Goal: Information Seeking & Learning: Learn about a topic

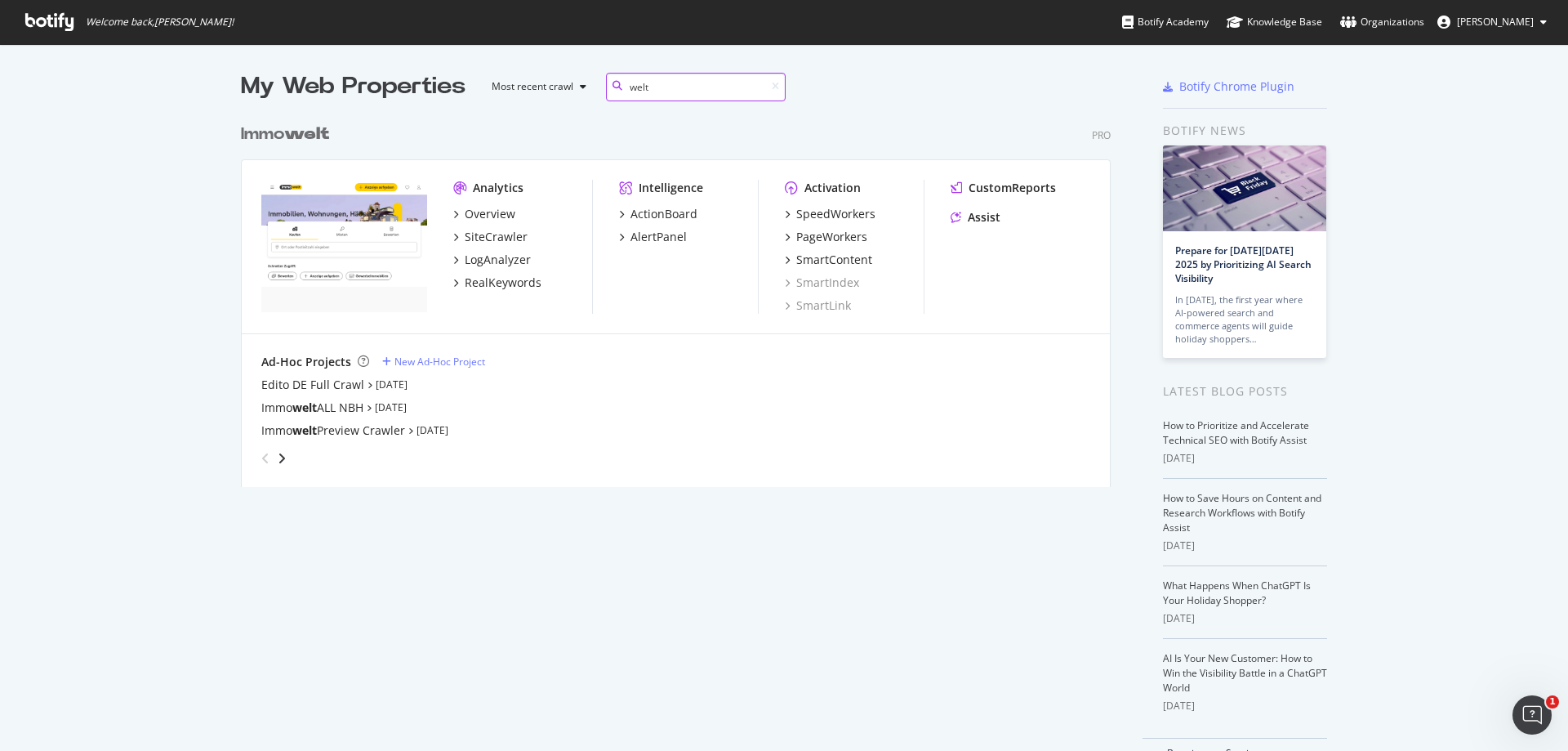
scroll to position [372, 871]
type input "welt"
click at [512, 281] on div "RealKeywords" at bounding box center [503, 282] width 77 height 16
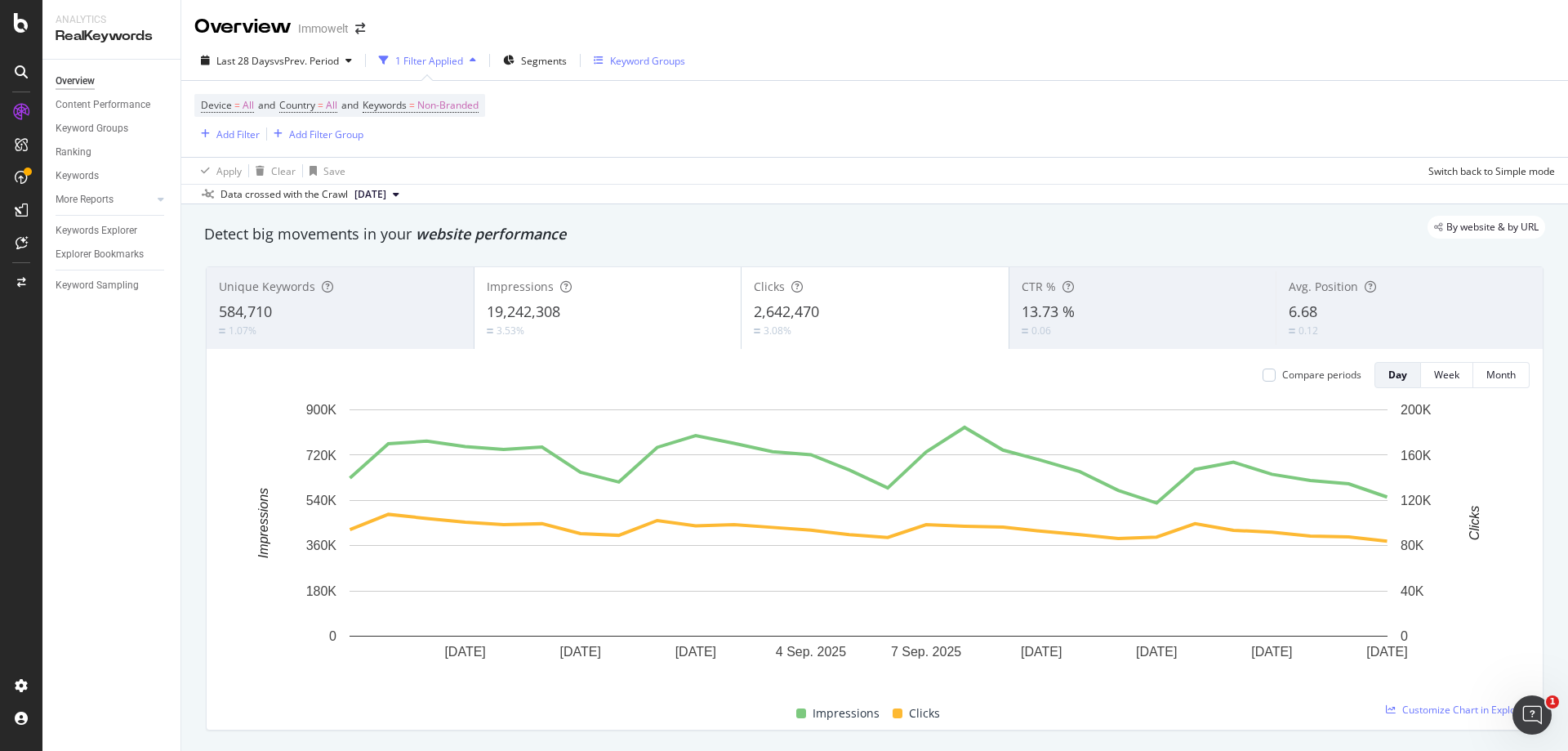
click at [645, 62] on div "Keyword Groups" at bounding box center [648, 60] width 76 height 14
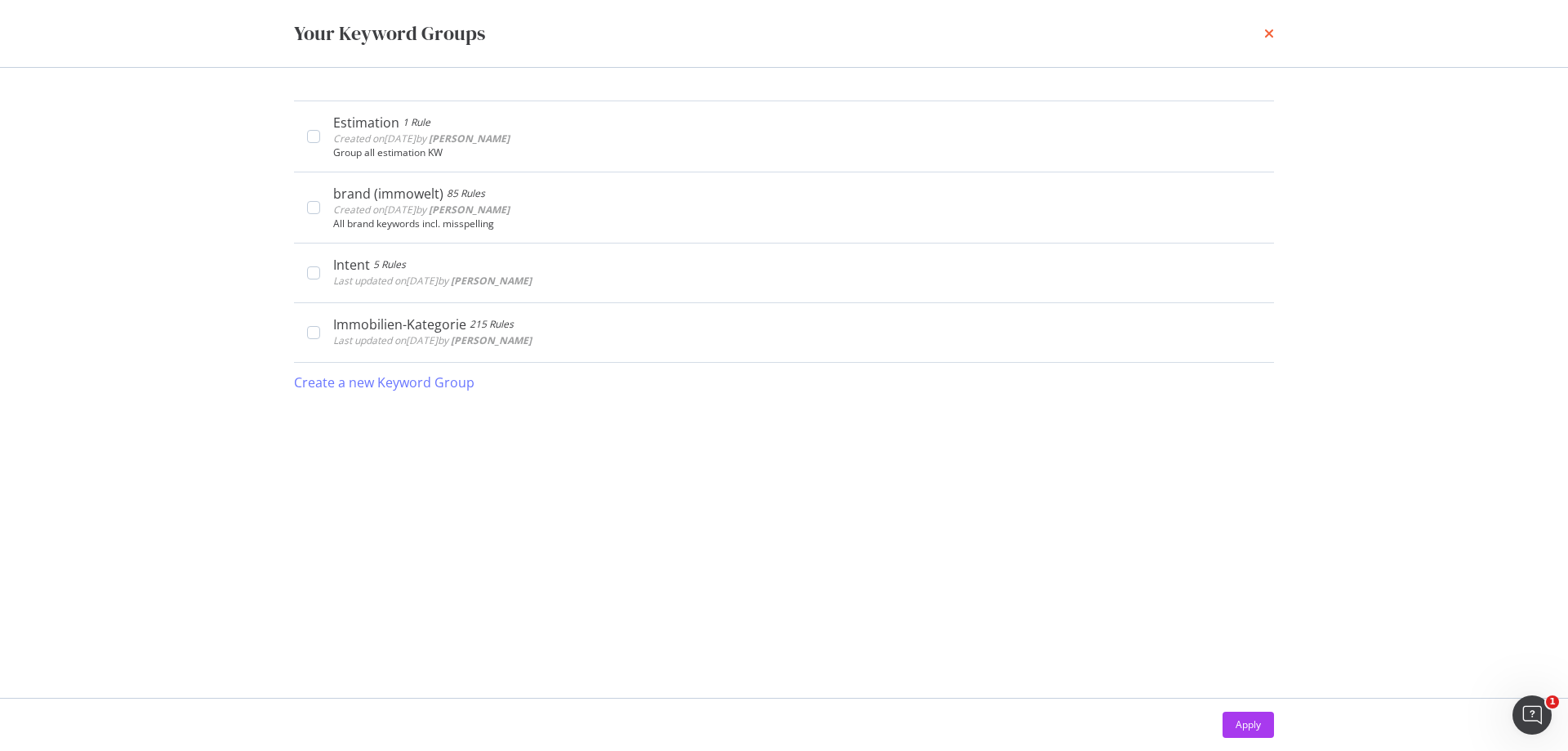
click at [1271, 34] on icon "times" at bounding box center [1269, 34] width 10 height 13
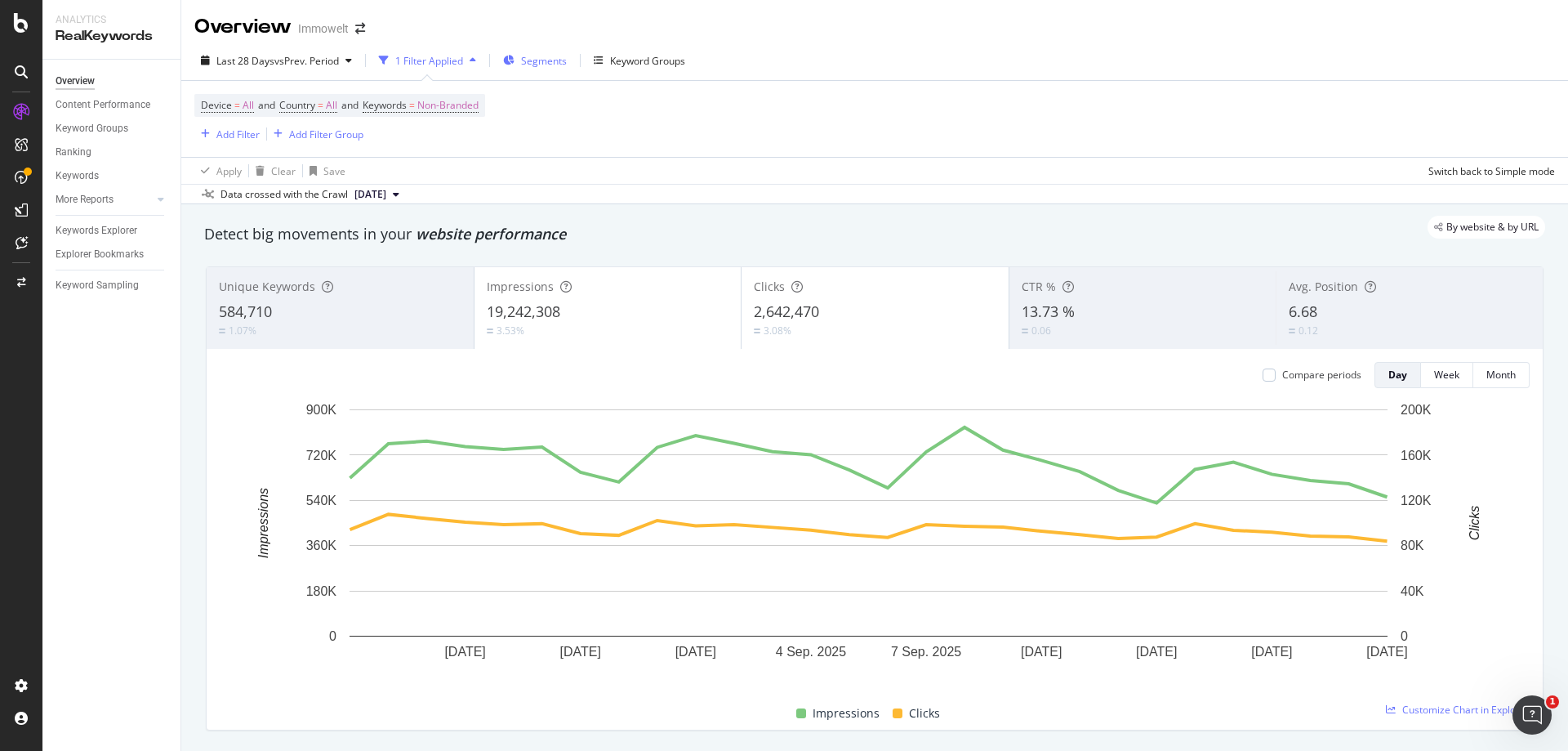
click at [550, 57] on span "Segments" at bounding box center [544, 60] width 46 height 14
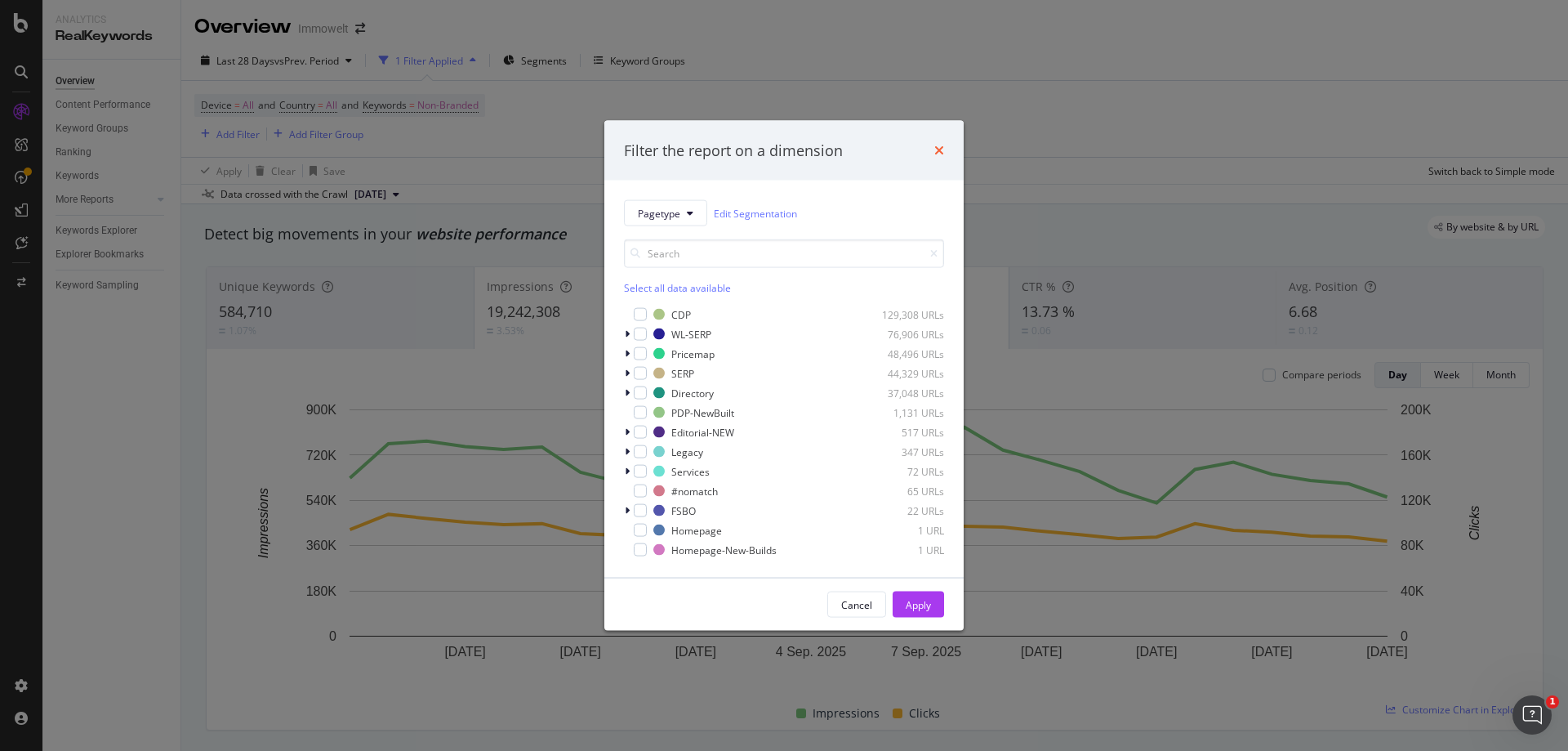
click at [936, 149] on icon "times" at bounding box center [940, 150] width 10 height 13
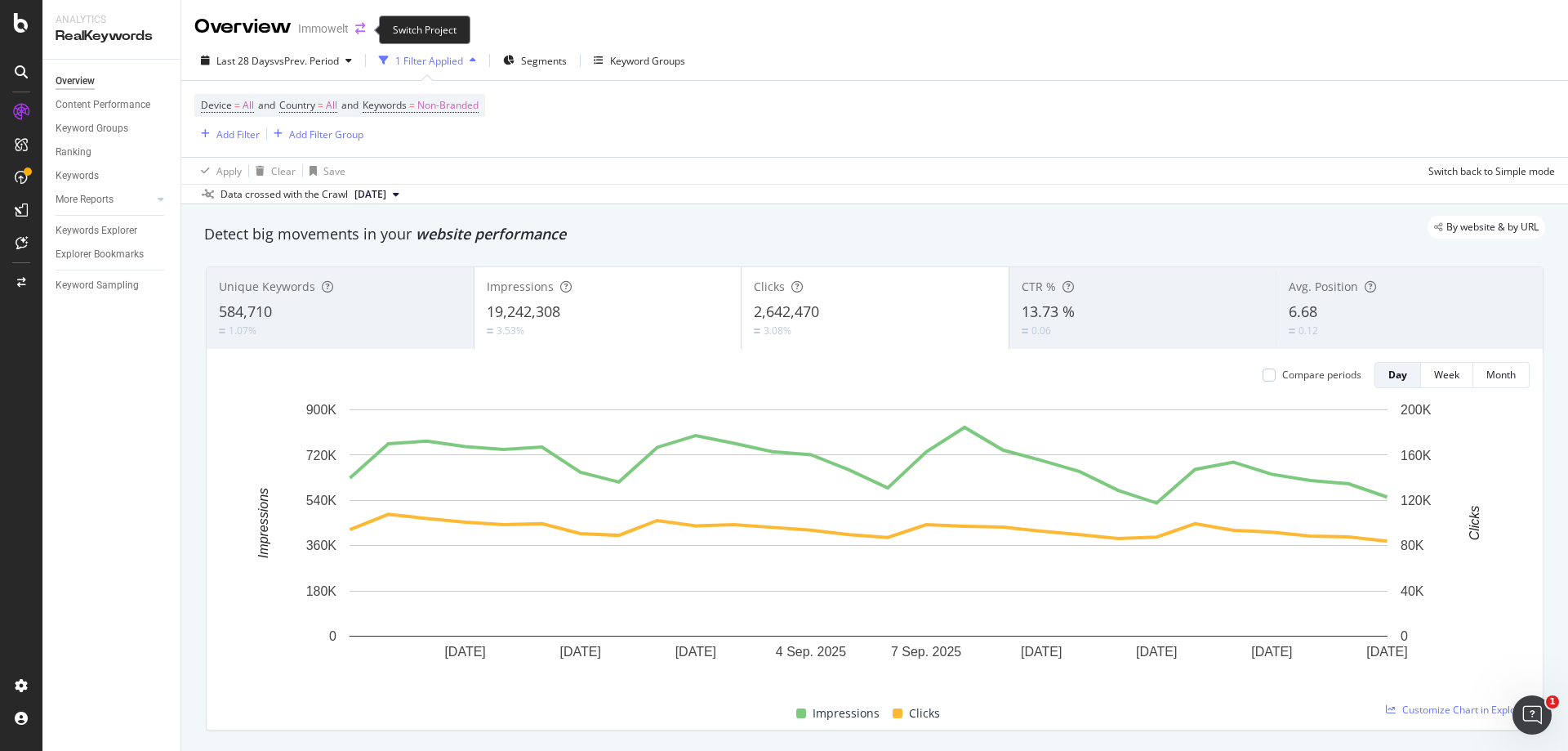
click at [363, 28] on icon "arrow-right-arrow-left" at bounding box center [360, 29] width 10 height 12
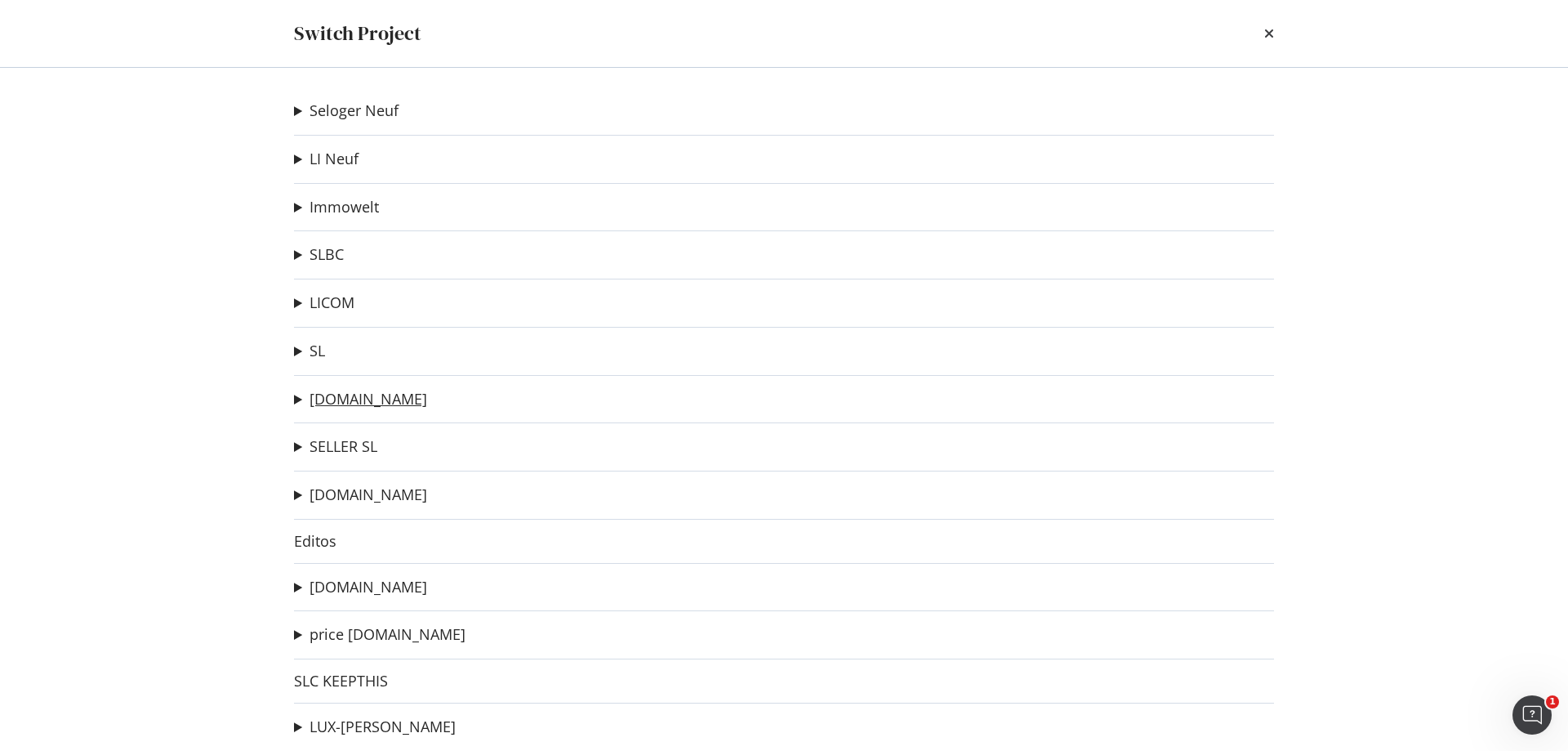
click at [368, 403] on link "[DOMAIN_NAME]" at bounding box center [368, 399] width 117 height 17
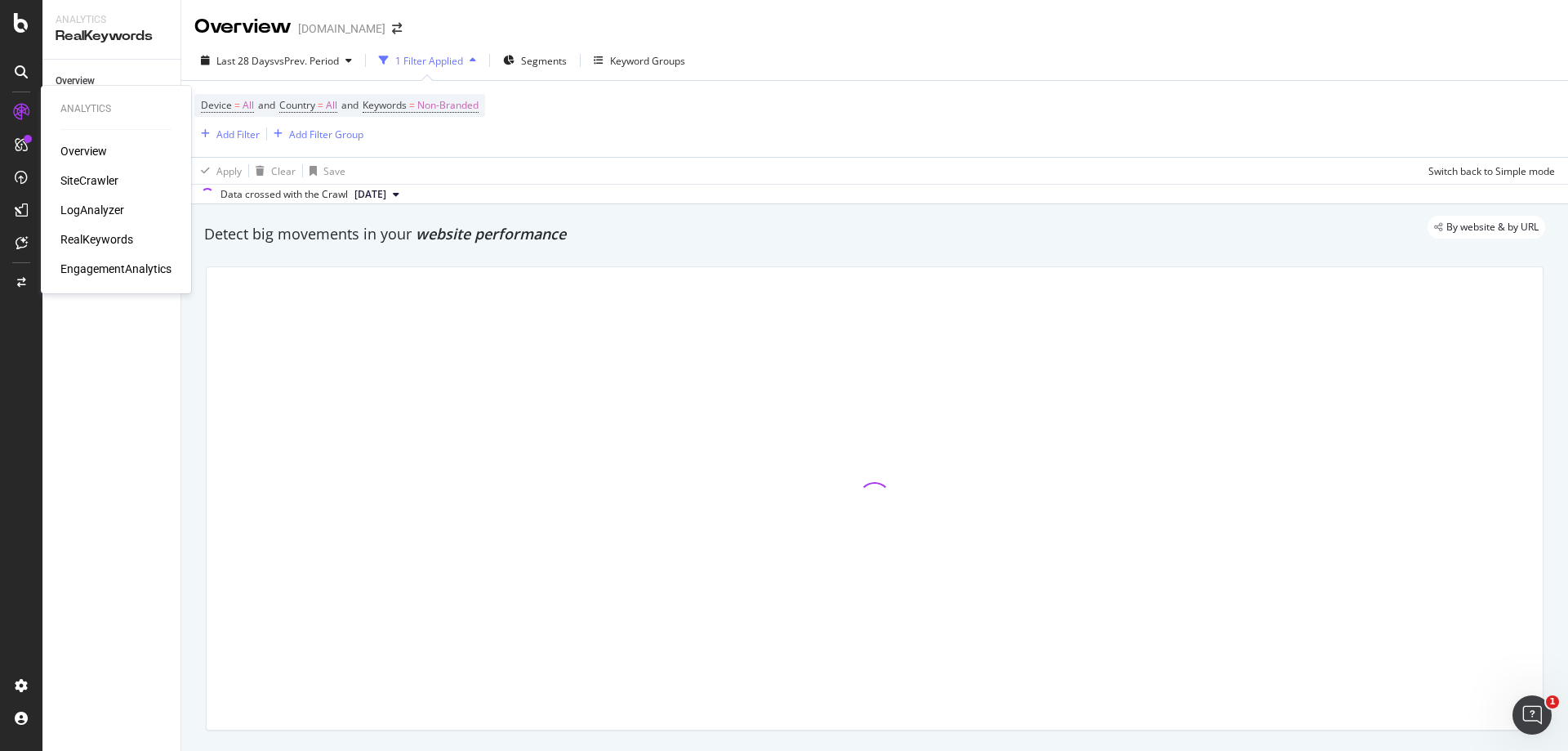
click at [91, 184] on div "SiteCrawler" at bounding box center [89, 180] width 58 height 16
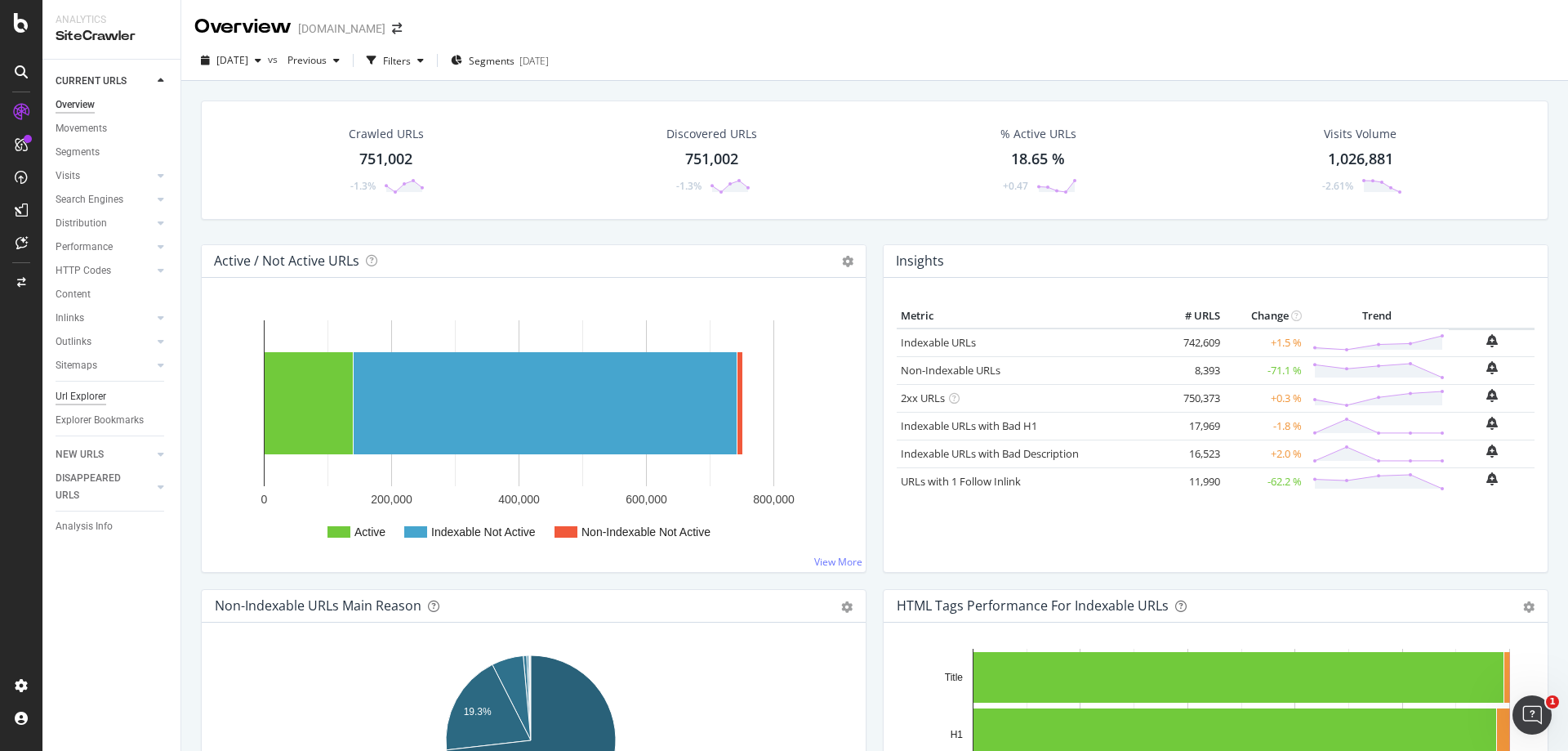
click at [96, 392] on div "Url Explorer" at bounding box center [81, 396] width 50 height 17
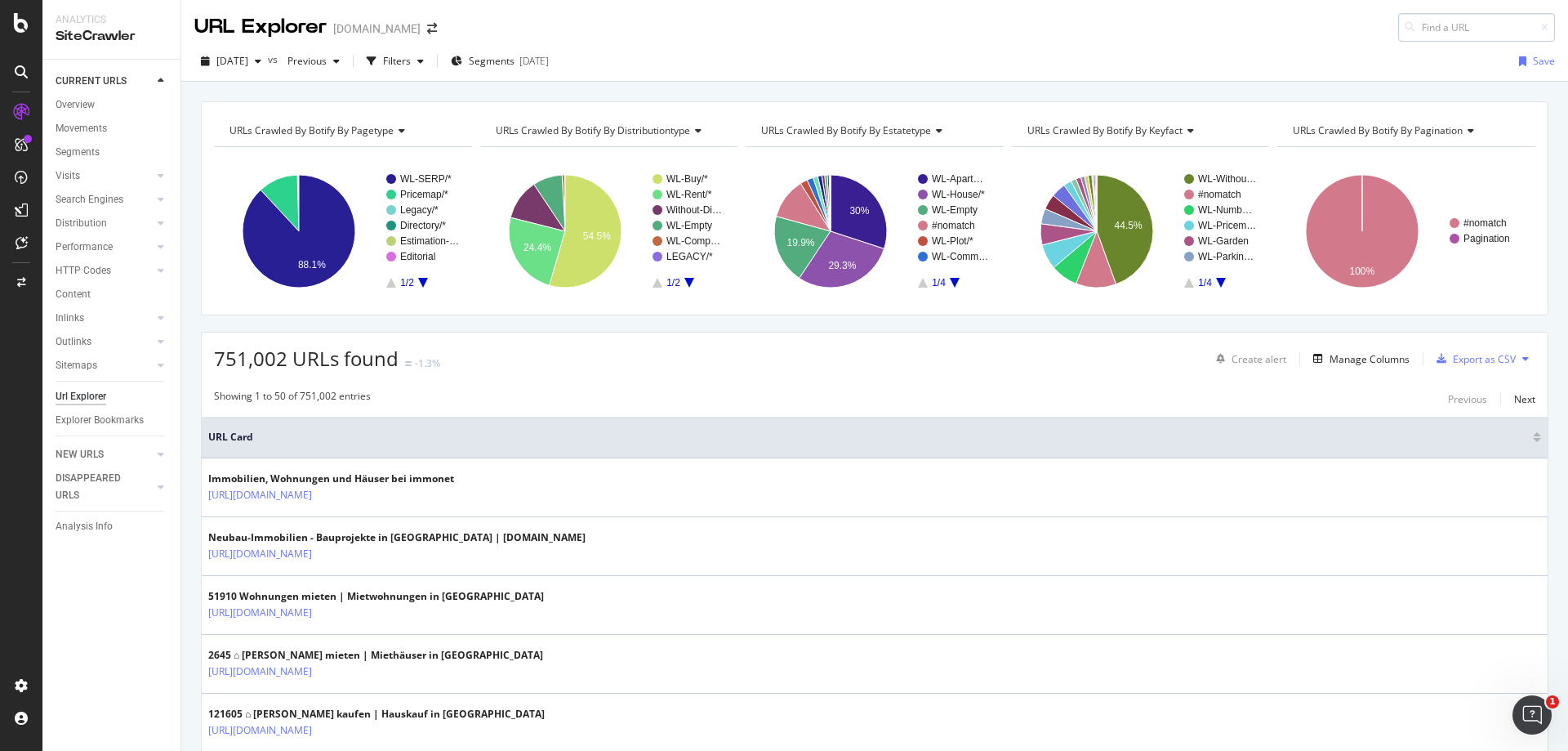
click at [1428, 32] on input at bounding box center [1477, 28] width 157 height 29
type input "expose"
click at [1130, 59] on div "[DATE] vs Previous Filters Segments [DATE] Save" at bounding box center [874, 64] width 1387 height 33
click at [422, 285] on icon "A chart." at bounding box center [423, 283] width 10 height 10
click at [389, 285] on icon "A chart." at bounding box center [391, 283] width 10 height 10
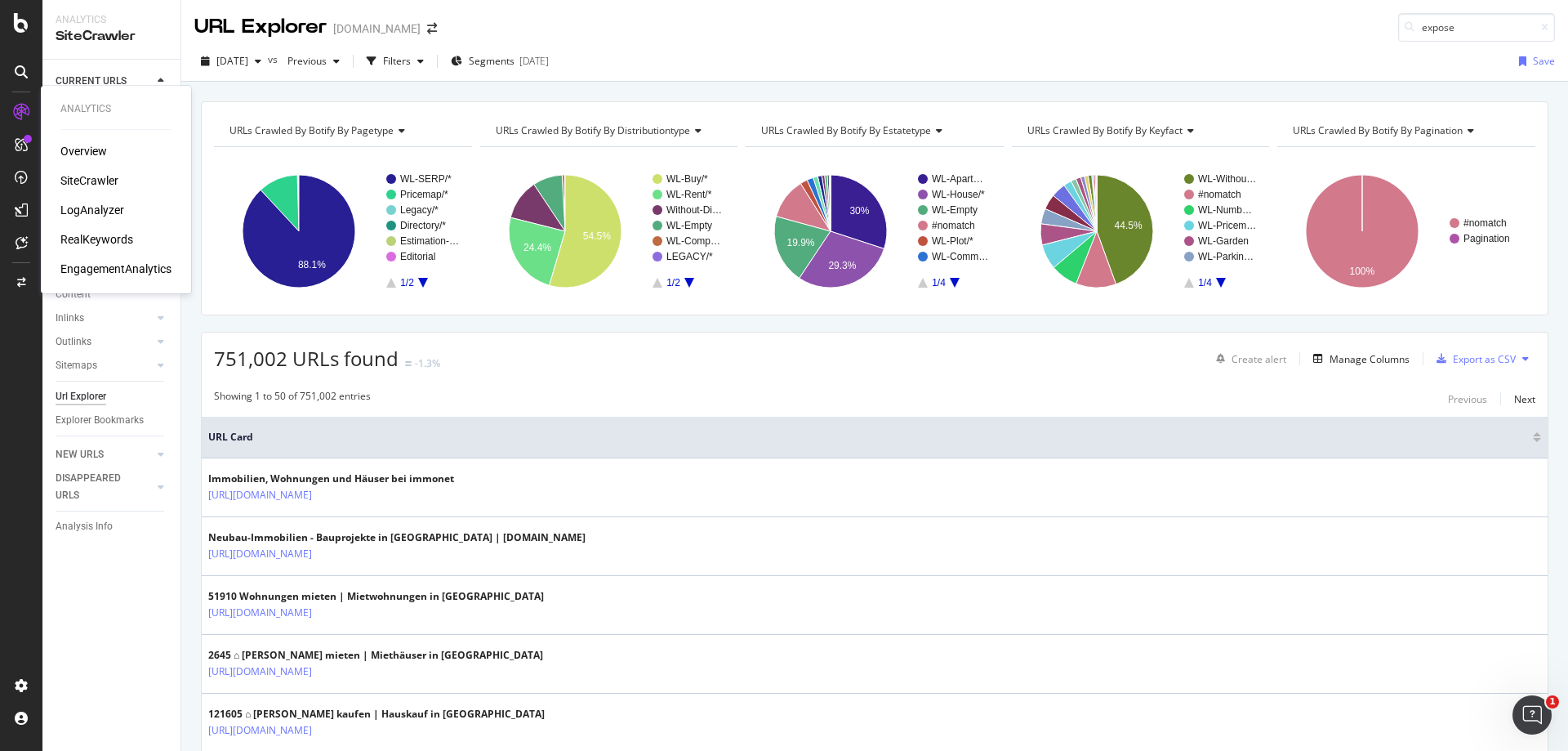
click at [108, 207] on div "LogAnalyzer" at bounding box center [92, 209] width 64 height 16
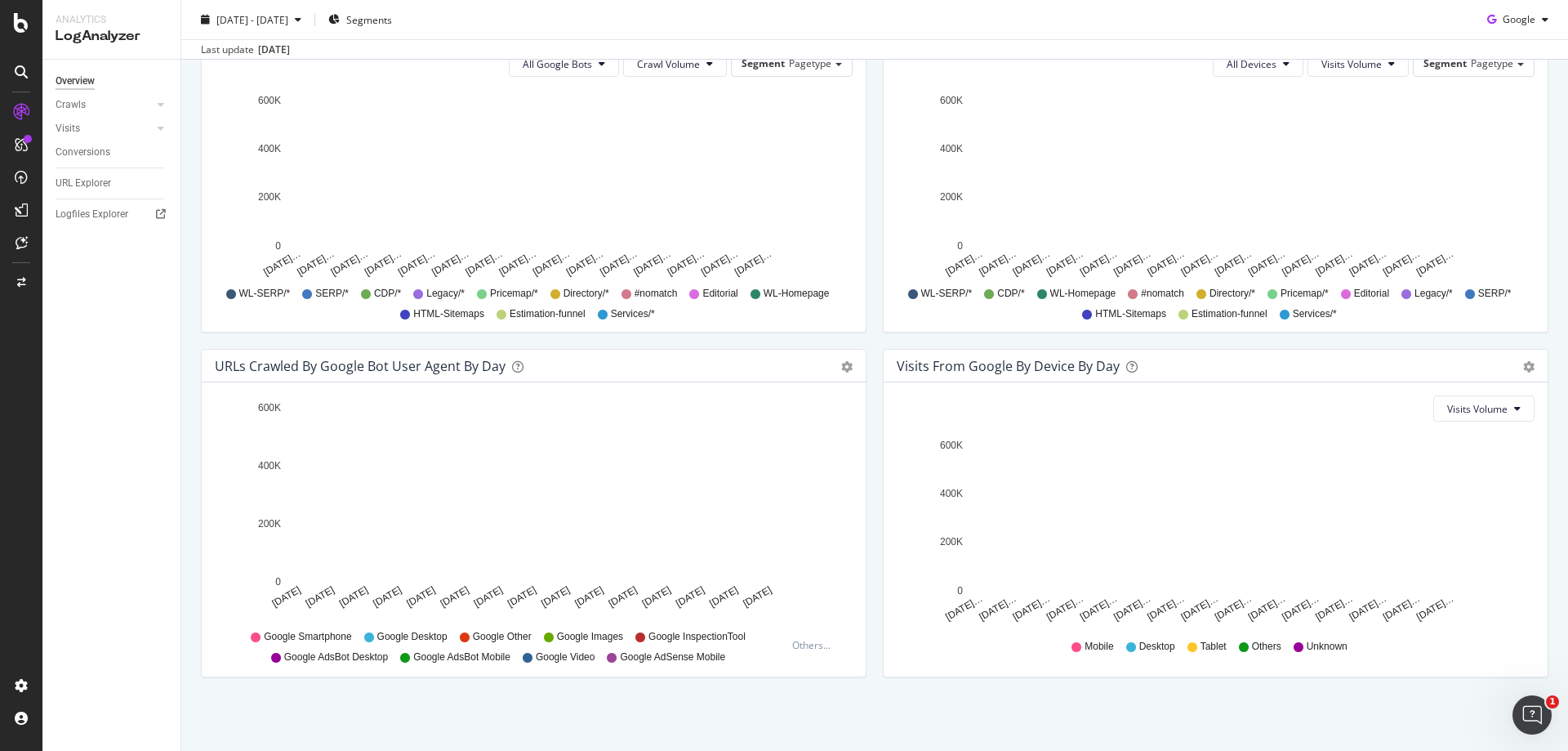
scroll to position [417, 0]
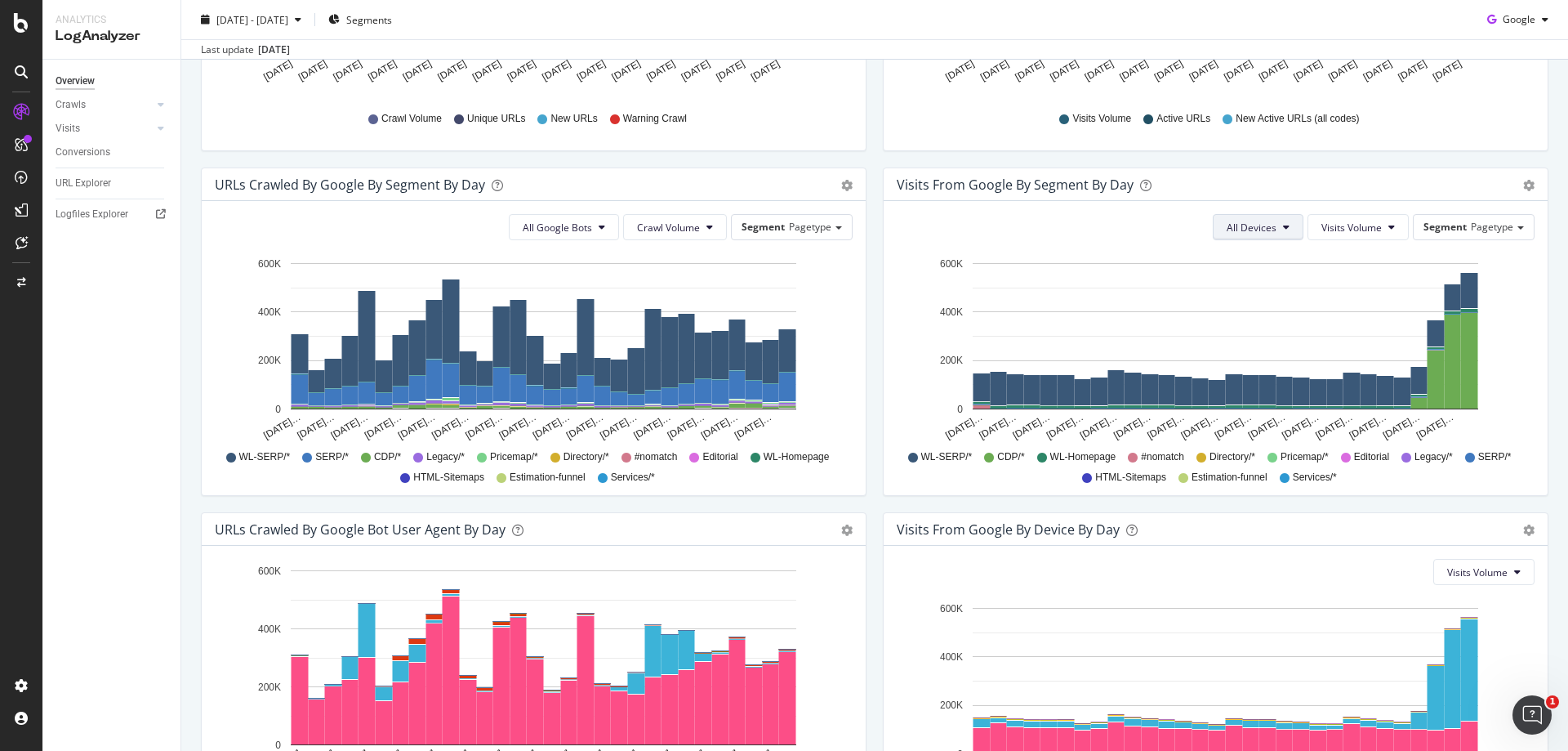
click at [1242, 217] on button "All Devices" at bounding box center [1258, 227] width 91 height 26
click at [1253, 289] on span "Mobile" at bounding box center [1242, 290] width 49 height 15
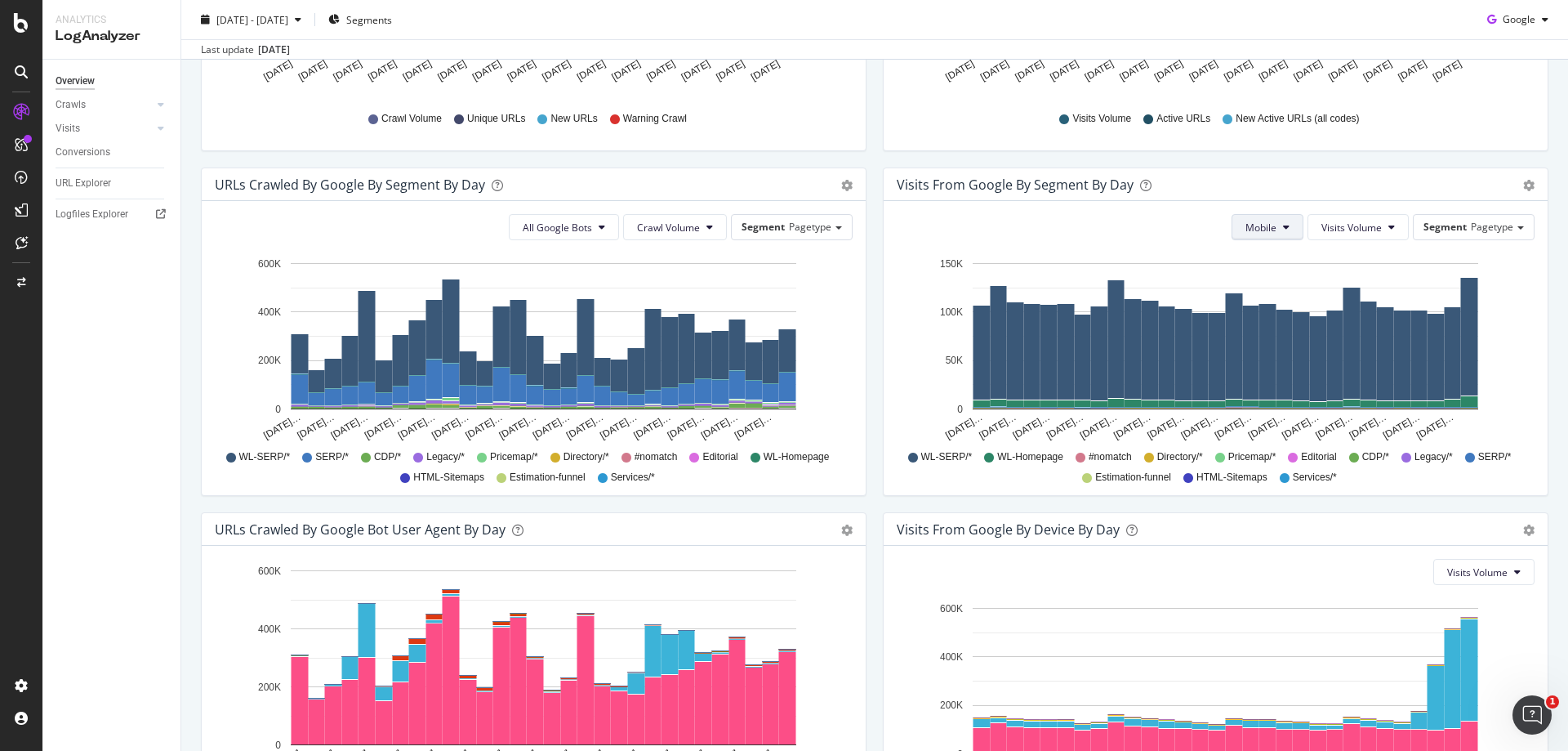
click at [1276, 223] on div "Mobile Visits Volume Segment Pagetype Hold CTRL while clicking to filter the re…" at bounding box center [1215, 347] width 664 height 294
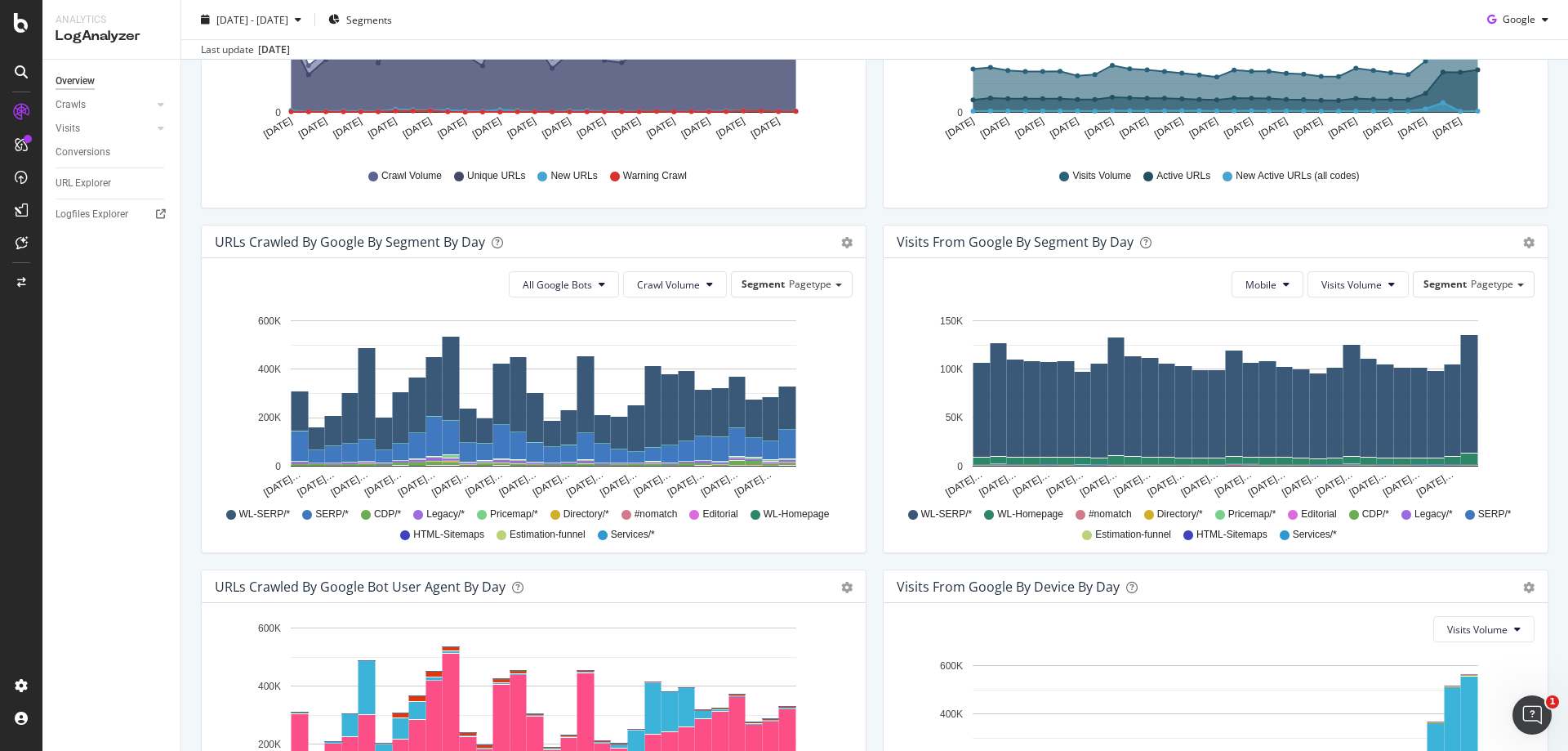
scroll to position [336, 0]
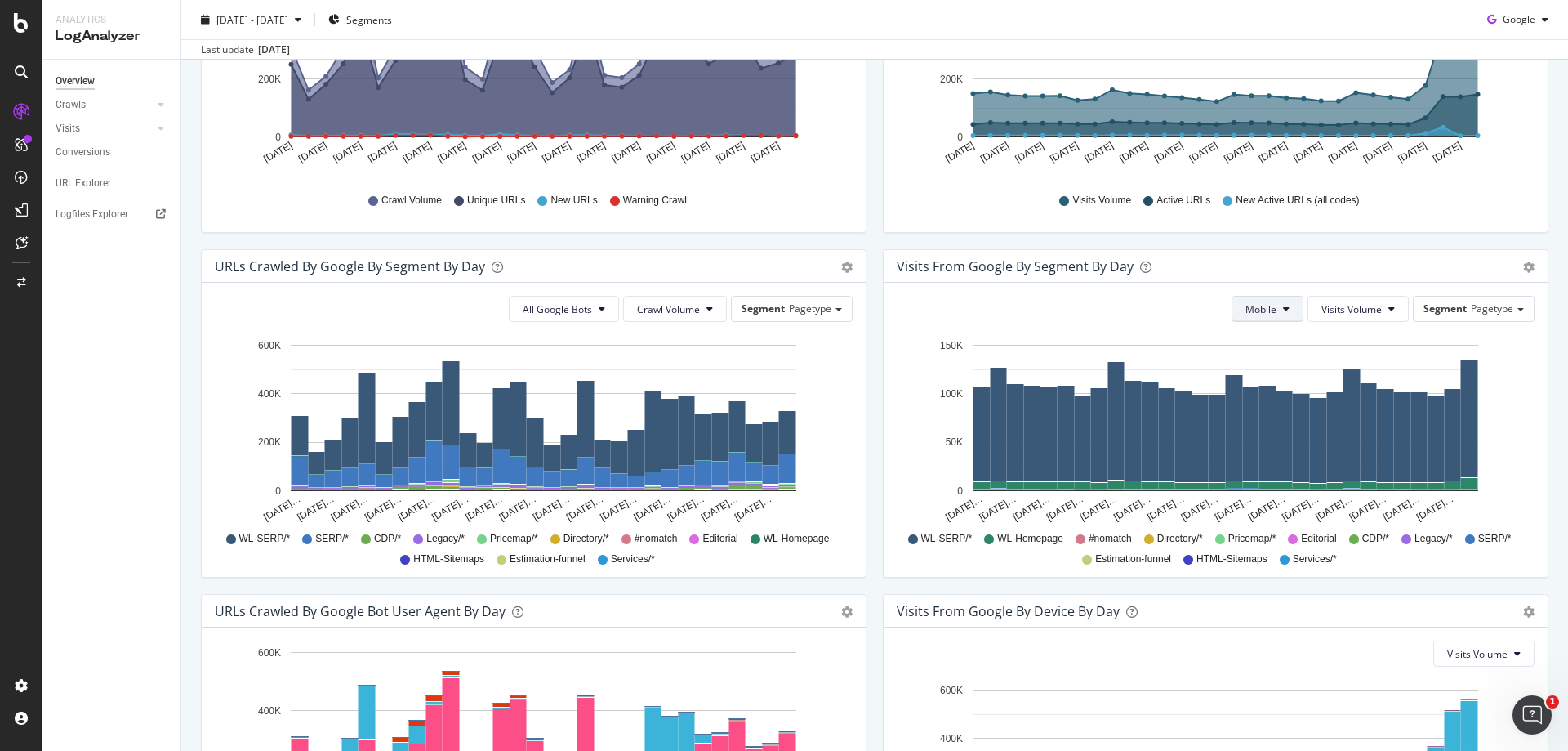
click at [1270, 301] on button "Mobile" at bounding box center [1268, 308] width 72 height 26
click at [1266, 404] on span "Desktop" at bounding box center [1258, 402] width 49 height 15
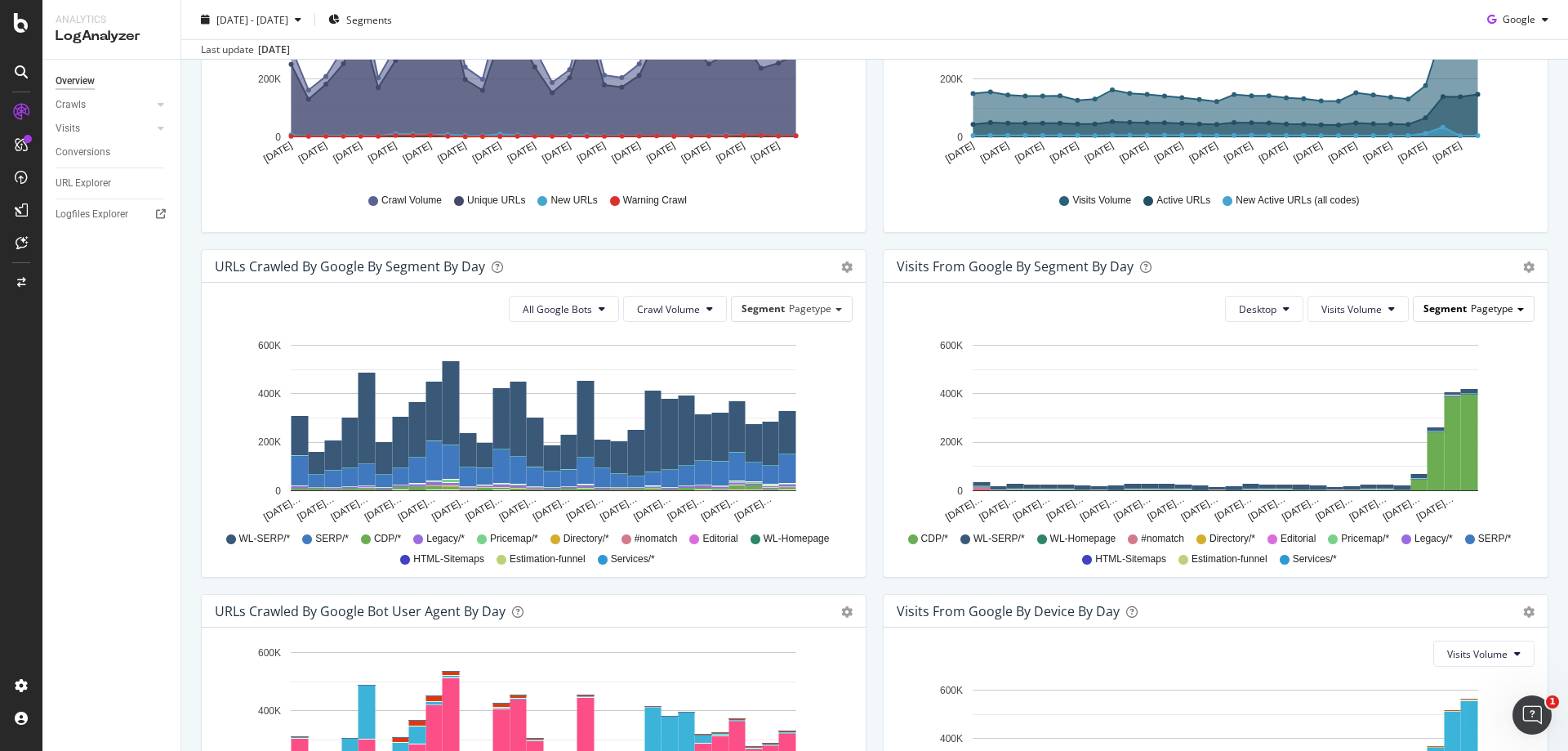
click at [1471, 309] on span "Pagetype" at bounding box center [1492, 308] width 43 height 14
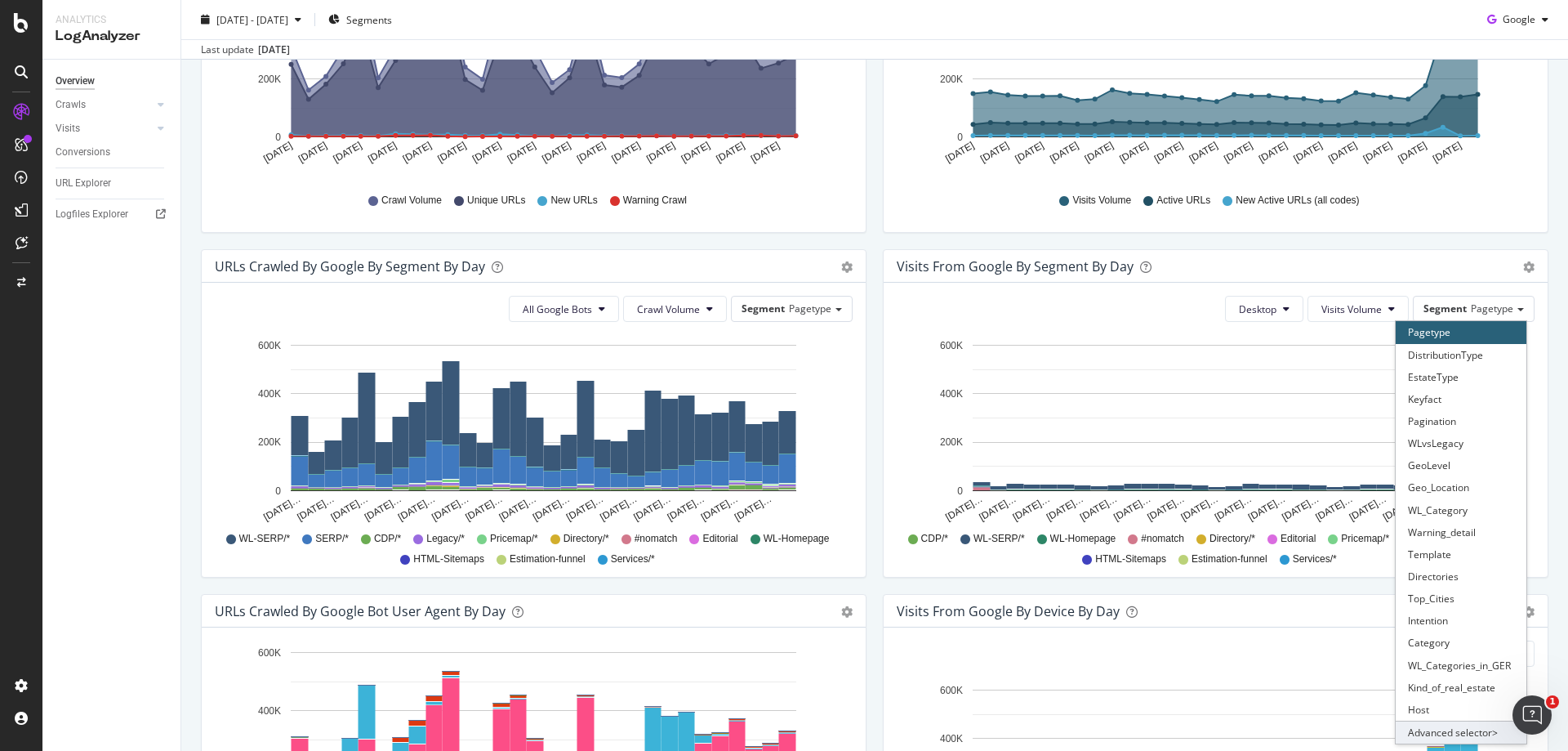
click at [1457, 732] on div "Advanced selector >" at bounding box center [1461, 732] width 131 height 23
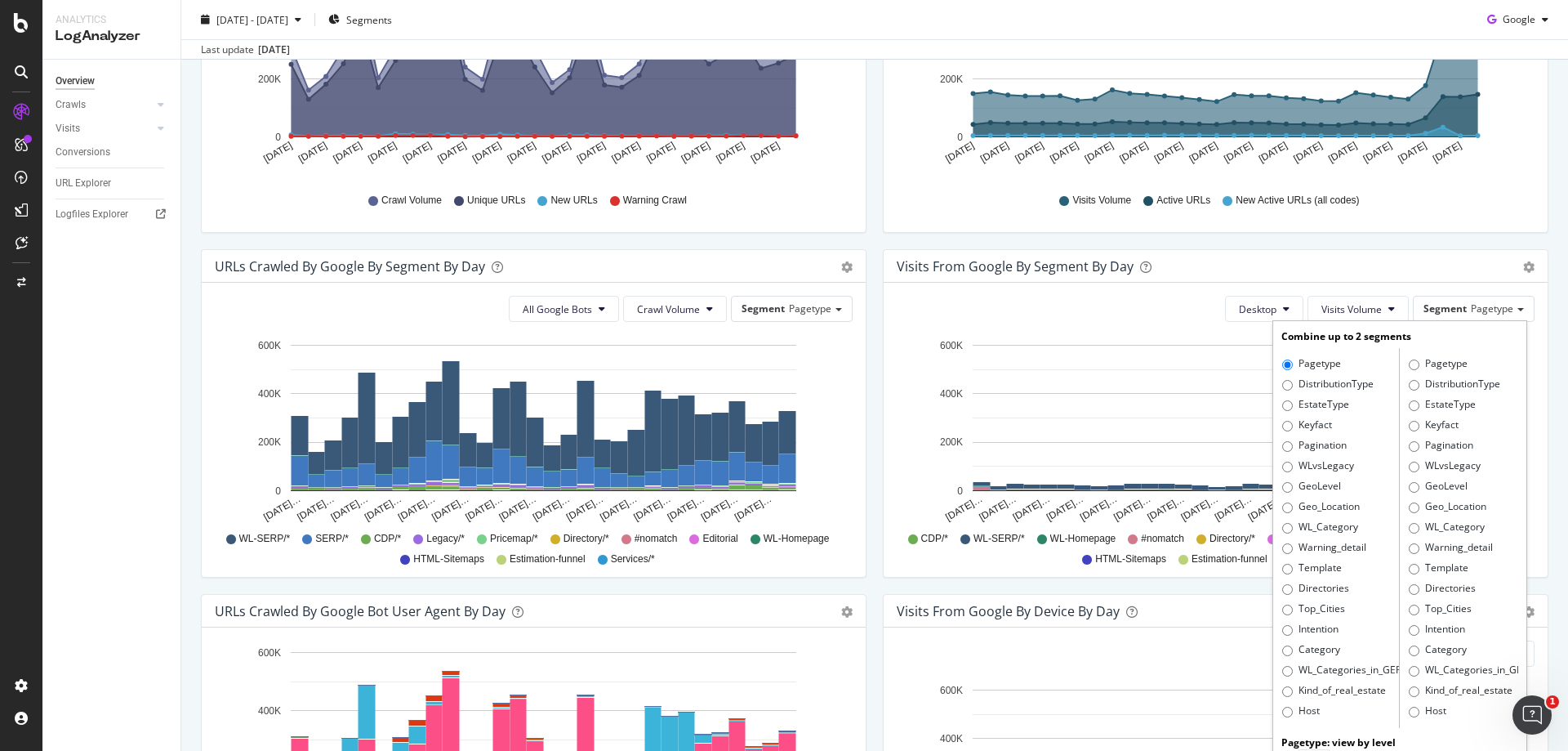
click at [1196, 304] on div "Desktop Visits Volume Segment Pagetype Combine up to 2 segments Pagetype Distri…" at bounding box center [1216, 308] width 638 height 26
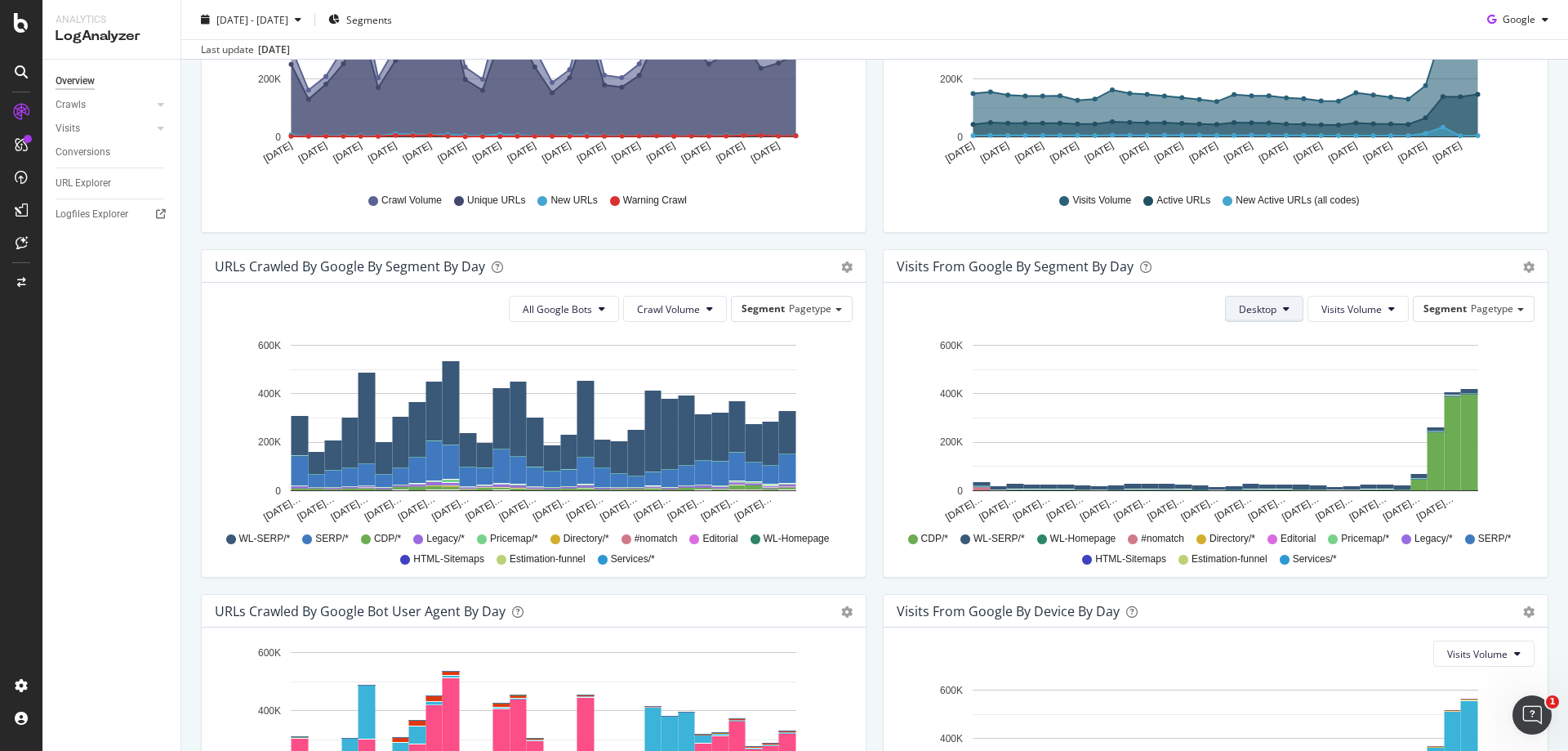
click at [1239, 307] on span "Desktop" at bounding box center [1258, 309] width 38 height 14
click at [1268, 342] on span "All Devices" at bounding box center [1252, 342] width 49 height 15
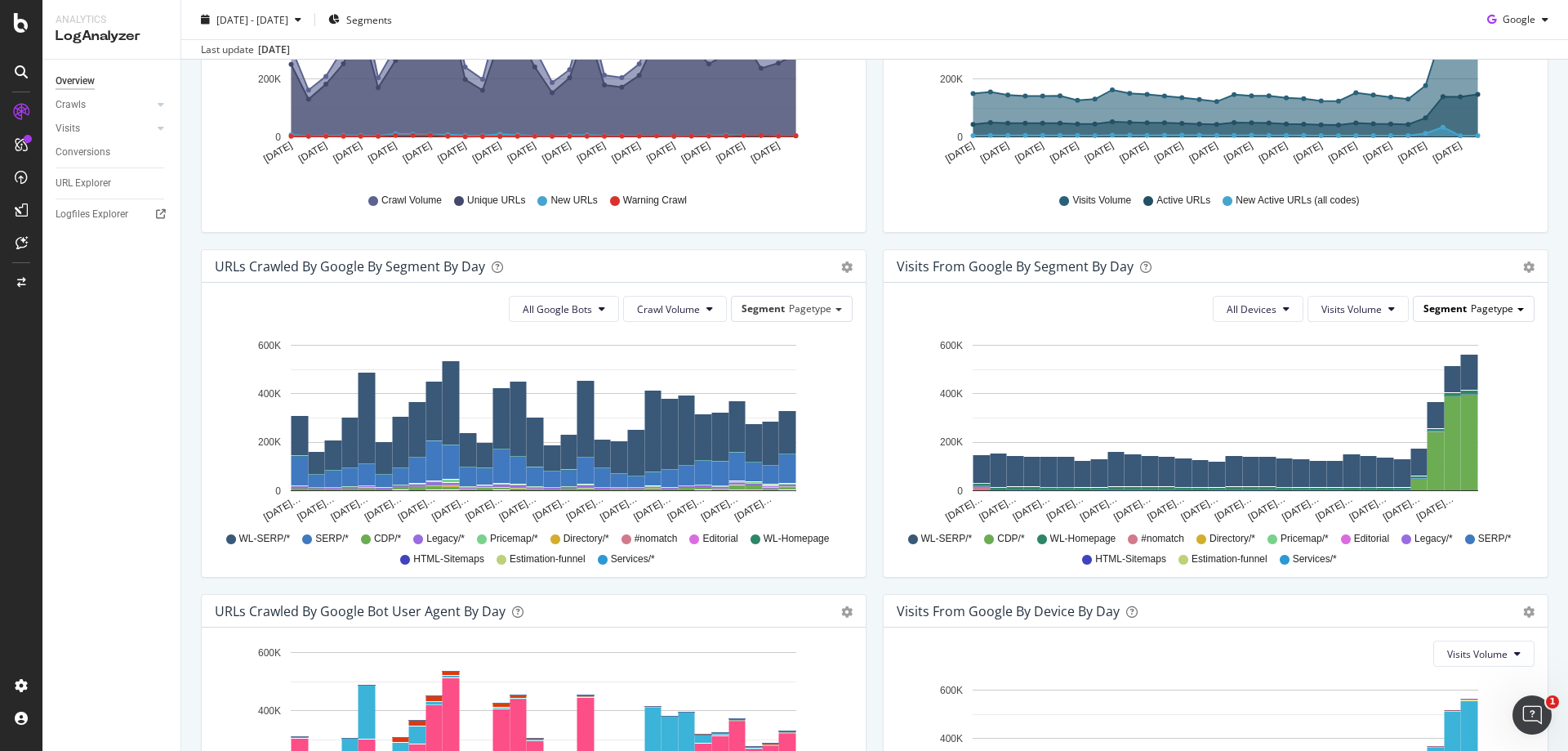
click at [1476, 316] on span "Pagetype" at bounding box center [1492, 308] width 43 height 14
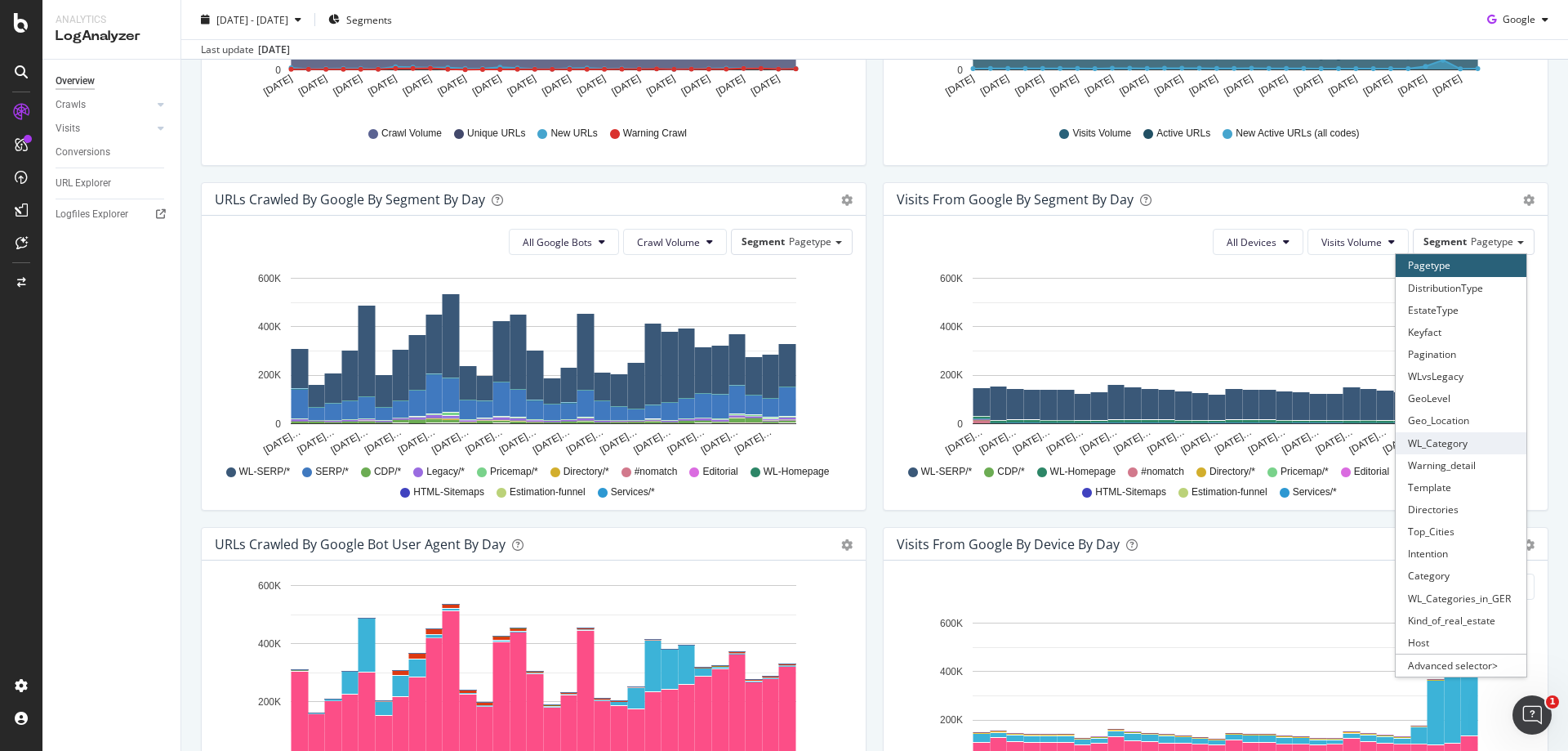
scroll to position [499, 0]
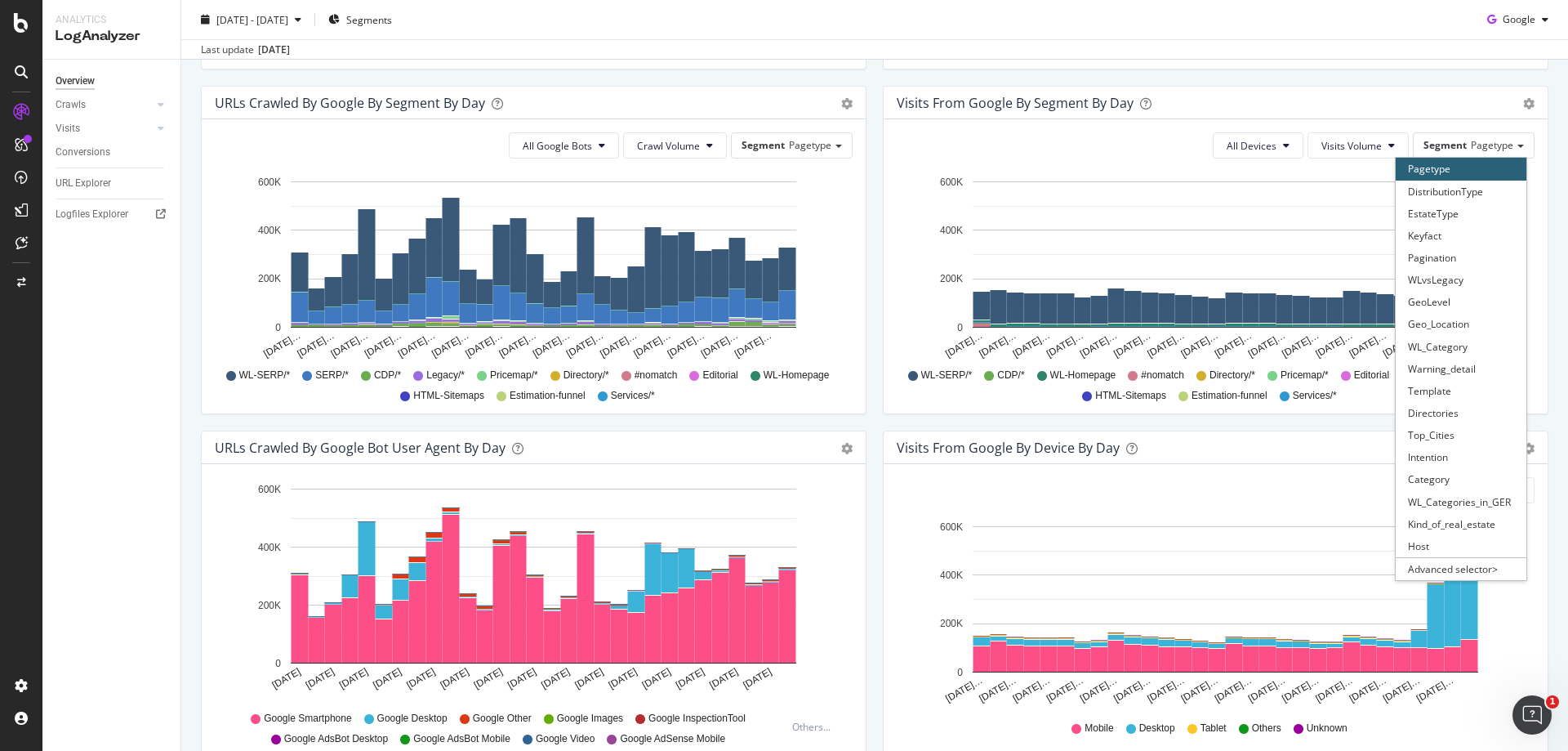
click at [1161, 435] on div "Visits From Google By Device By Day Timeline (by Value) Timeline (by Percentage…" at bounding box center [1215, 447] width 664 height 33
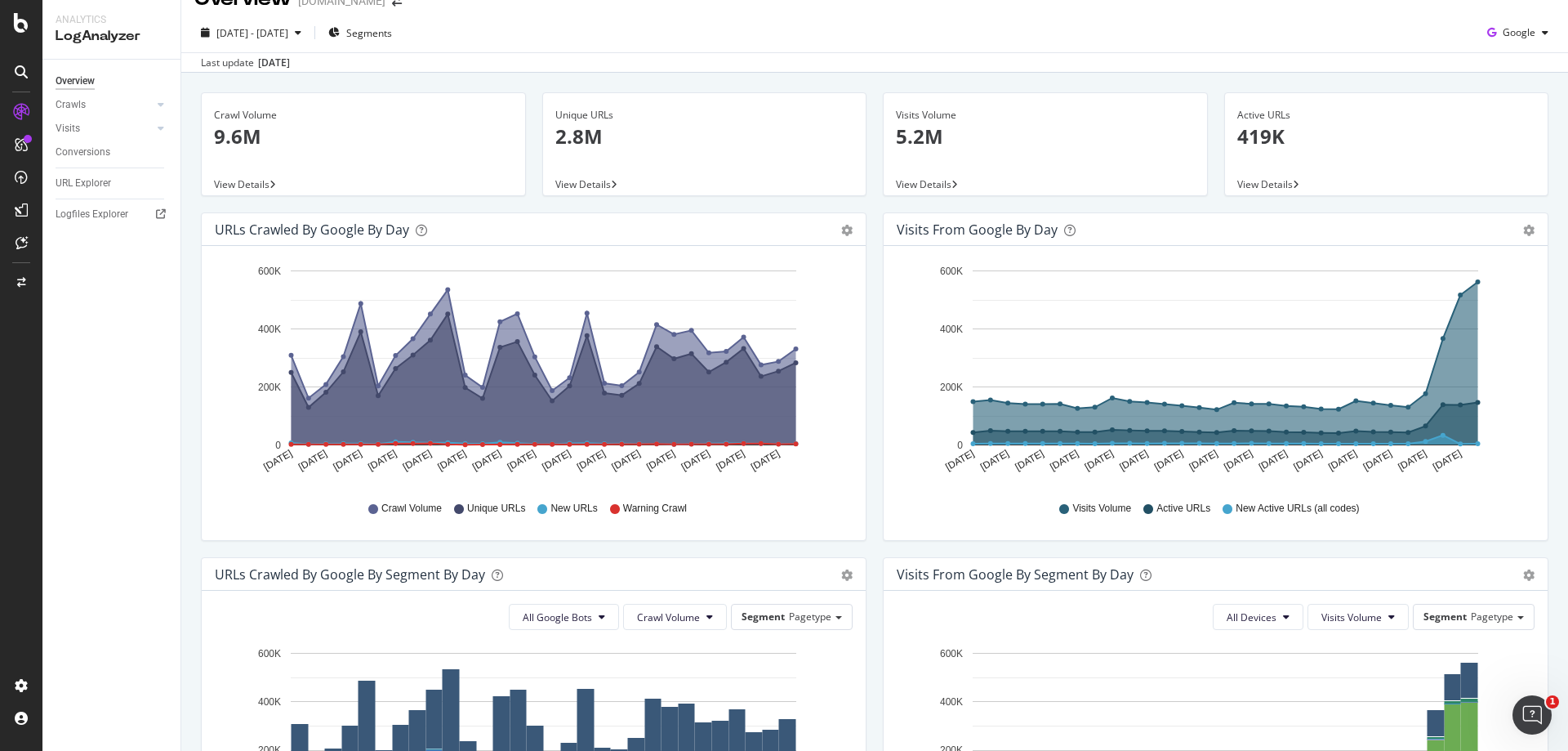
scroll to position [0, 0]
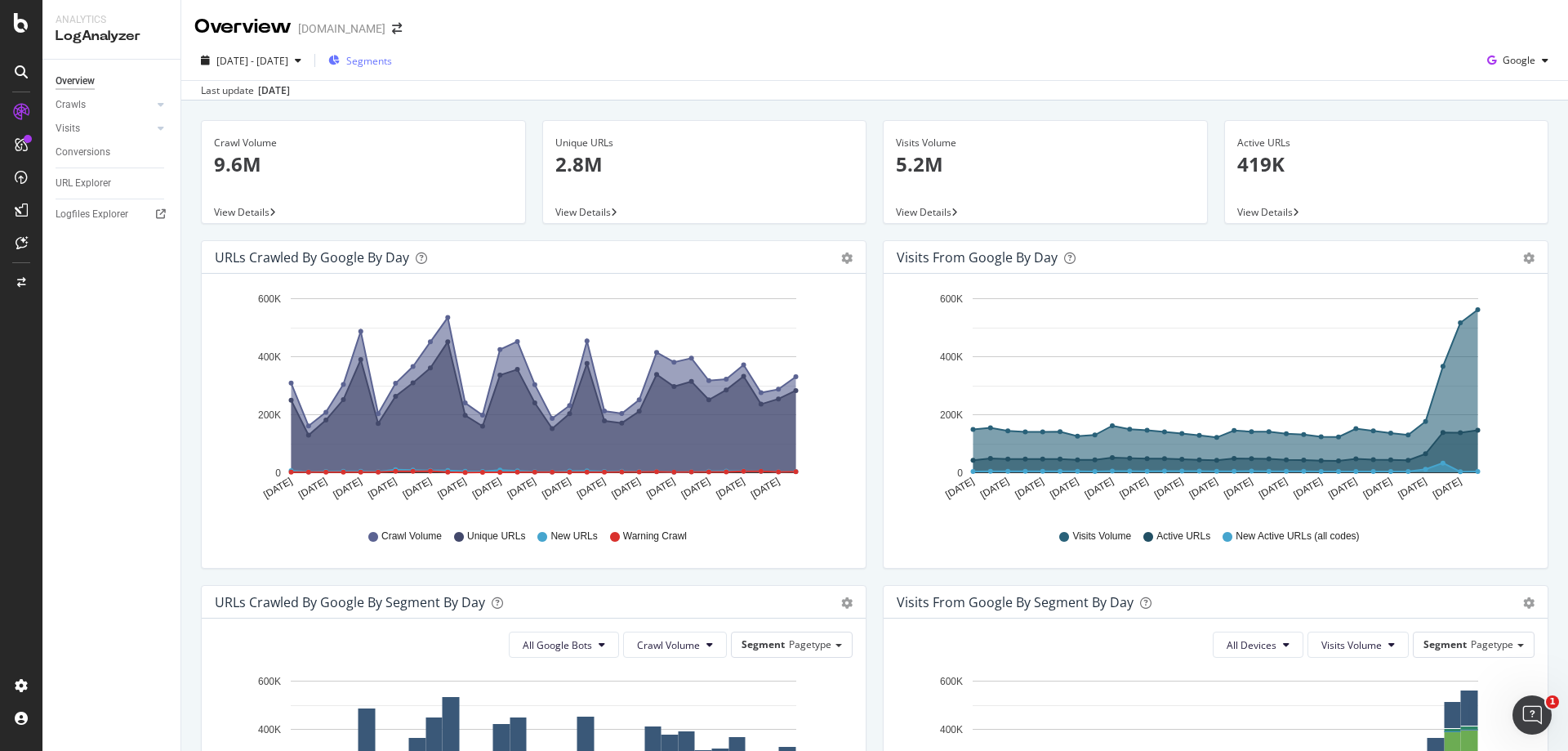
click at [340, 55] on icon "button" at bounding box center [334, 60] width 12 height 10
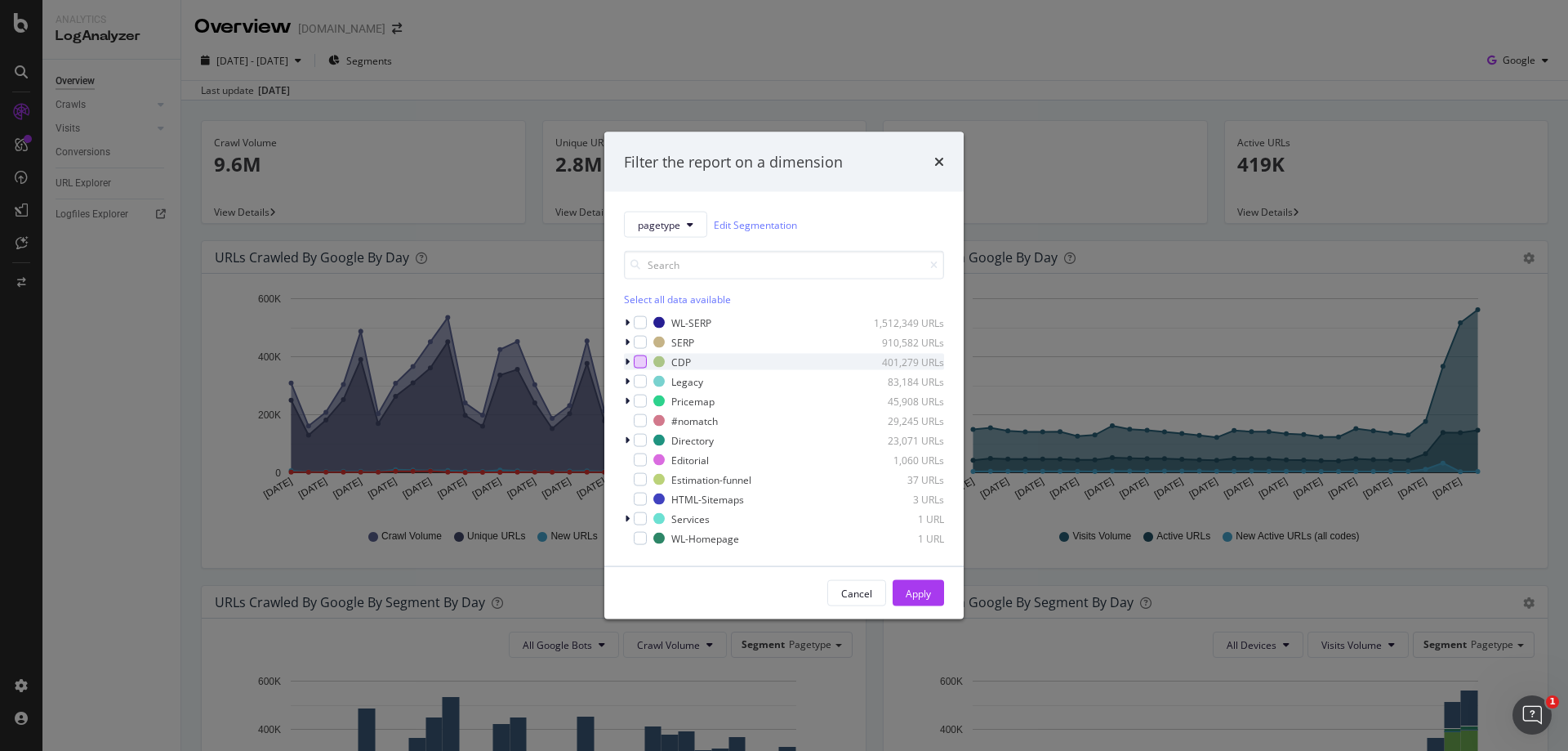
click at [634, 360] on div "modal" at bounding box center [640, 362] width 13 height 13
click at [919, 589] on div "Apply" at bounding box center [919, 592] width 25 height 14
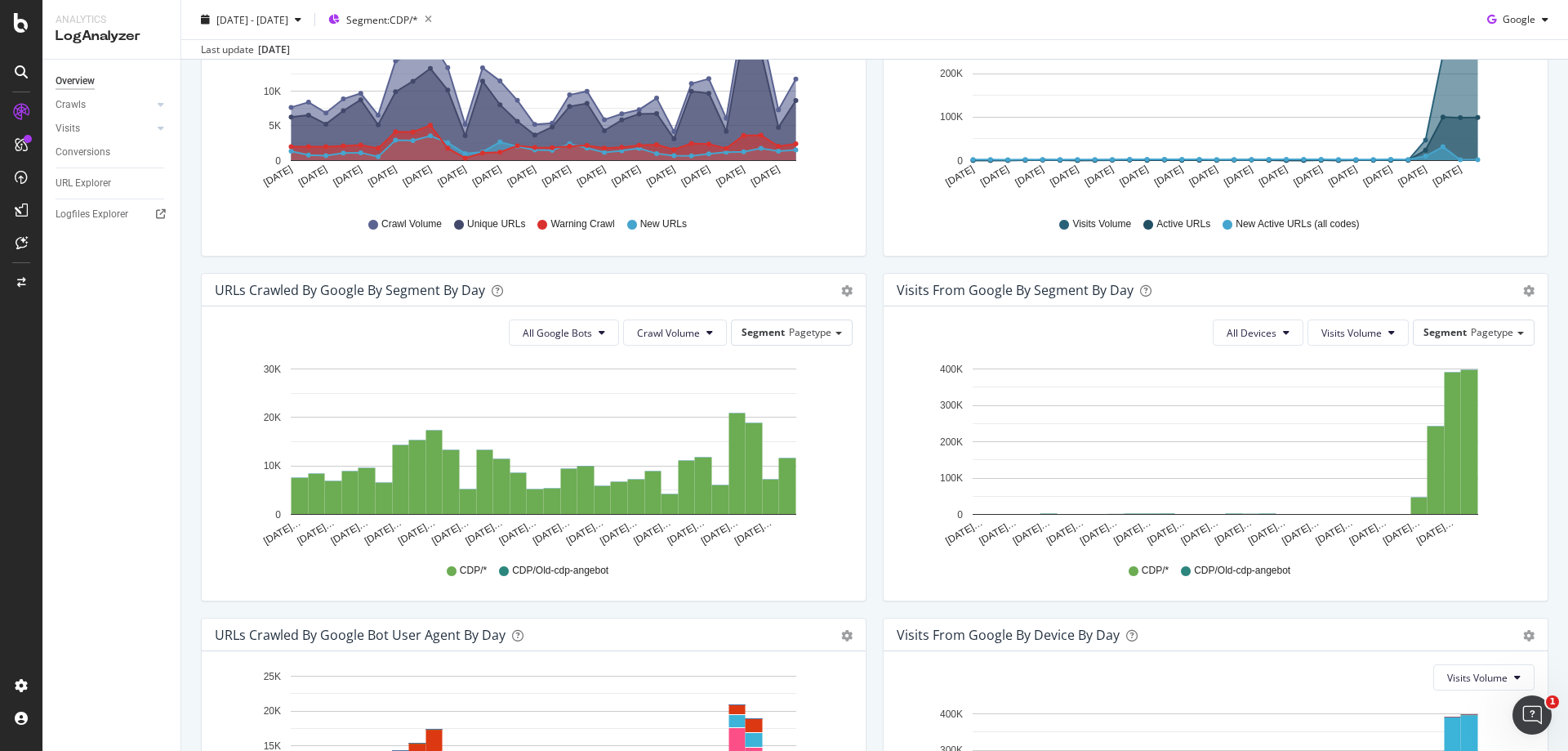
scroll to position [326, 0]
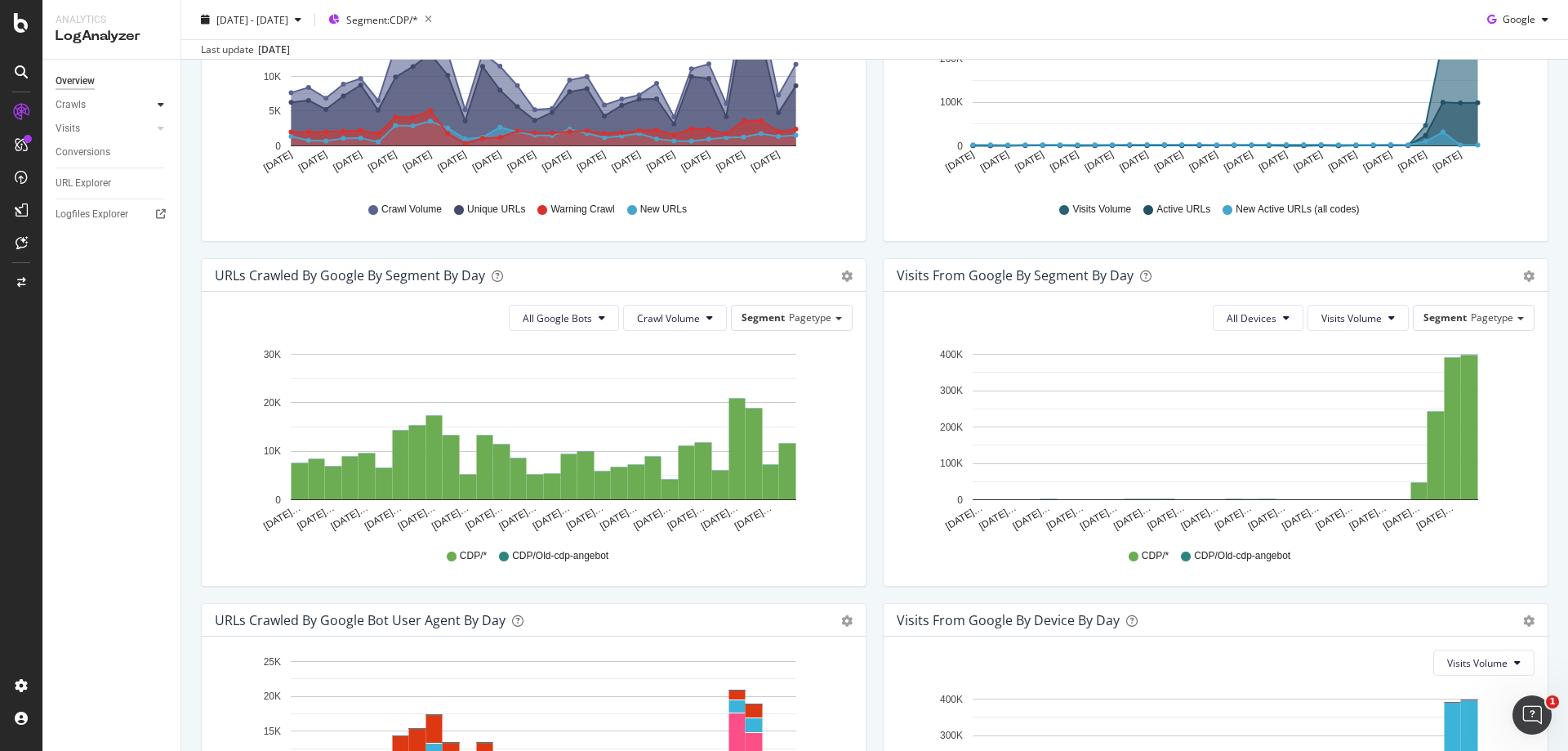
click at [163, 108] on icon at bounding box center [161, 105] width 7 height 10
click at [107, 216] on div "Resources" at bounding box center [86, 216] width 45 height 17
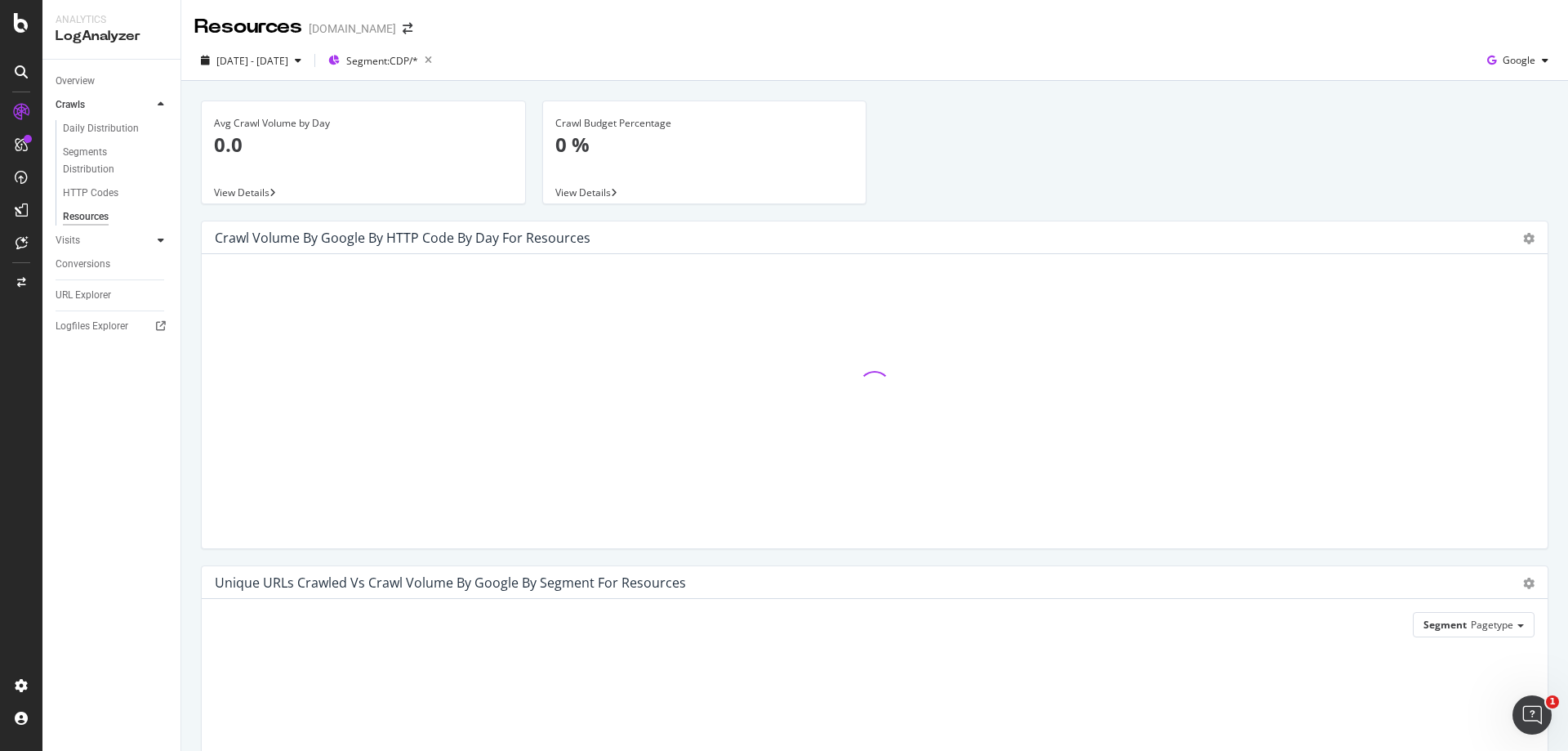
click at [165, 243] on div at bounding box center [160, 239] width 16 height 16
click at [96, 193] on div "Segments Distribution" at bounding box center [108, 185] width 91 height 34
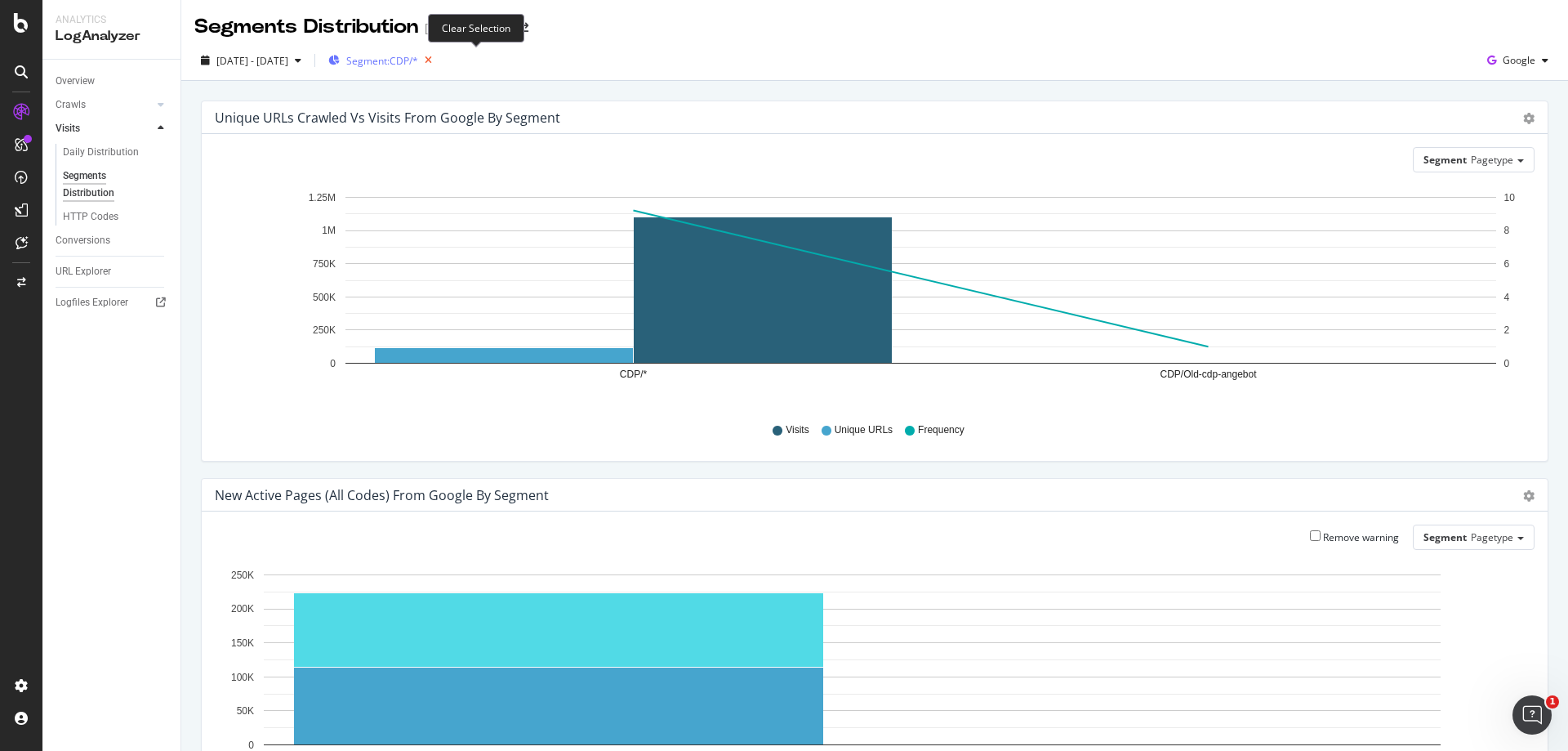
click at [439, 65] on icon "button" at bounding box center [428, 60] width 20 height 23
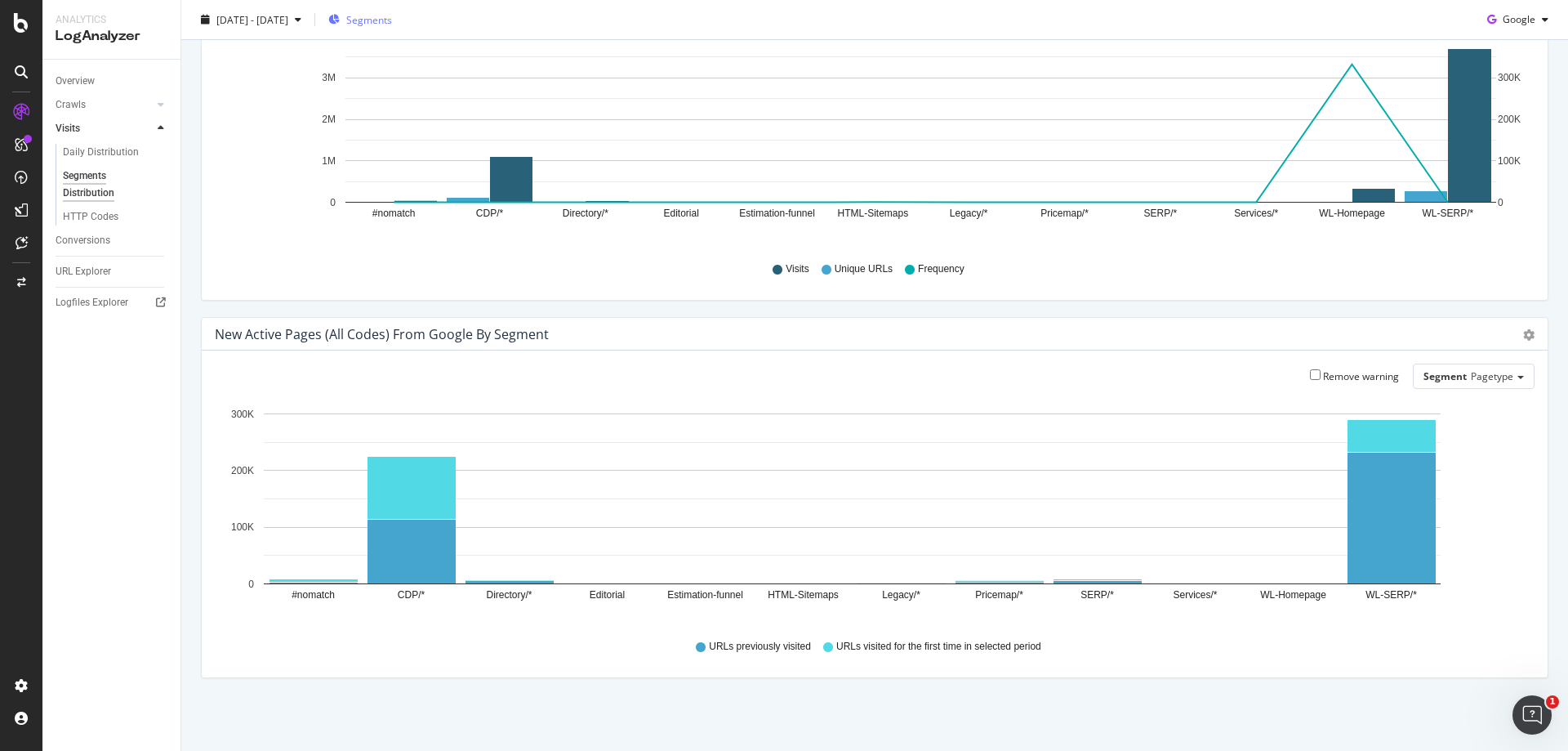
scroll to position [162, 0]
click at [93, 220] on div "HTTP Codes" at bounding box center [91, 216] width 55 height 17
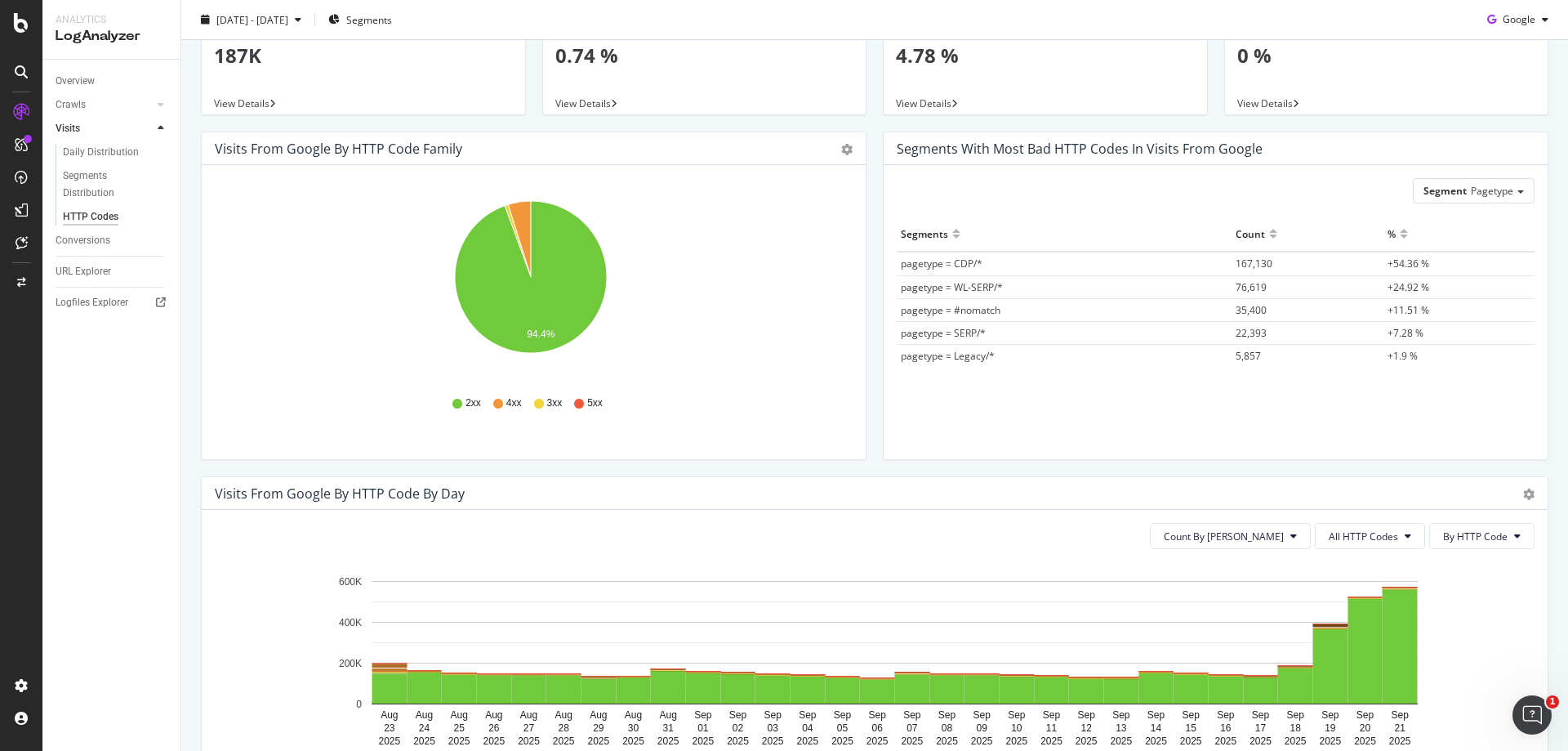
scroll to position [81, 0]
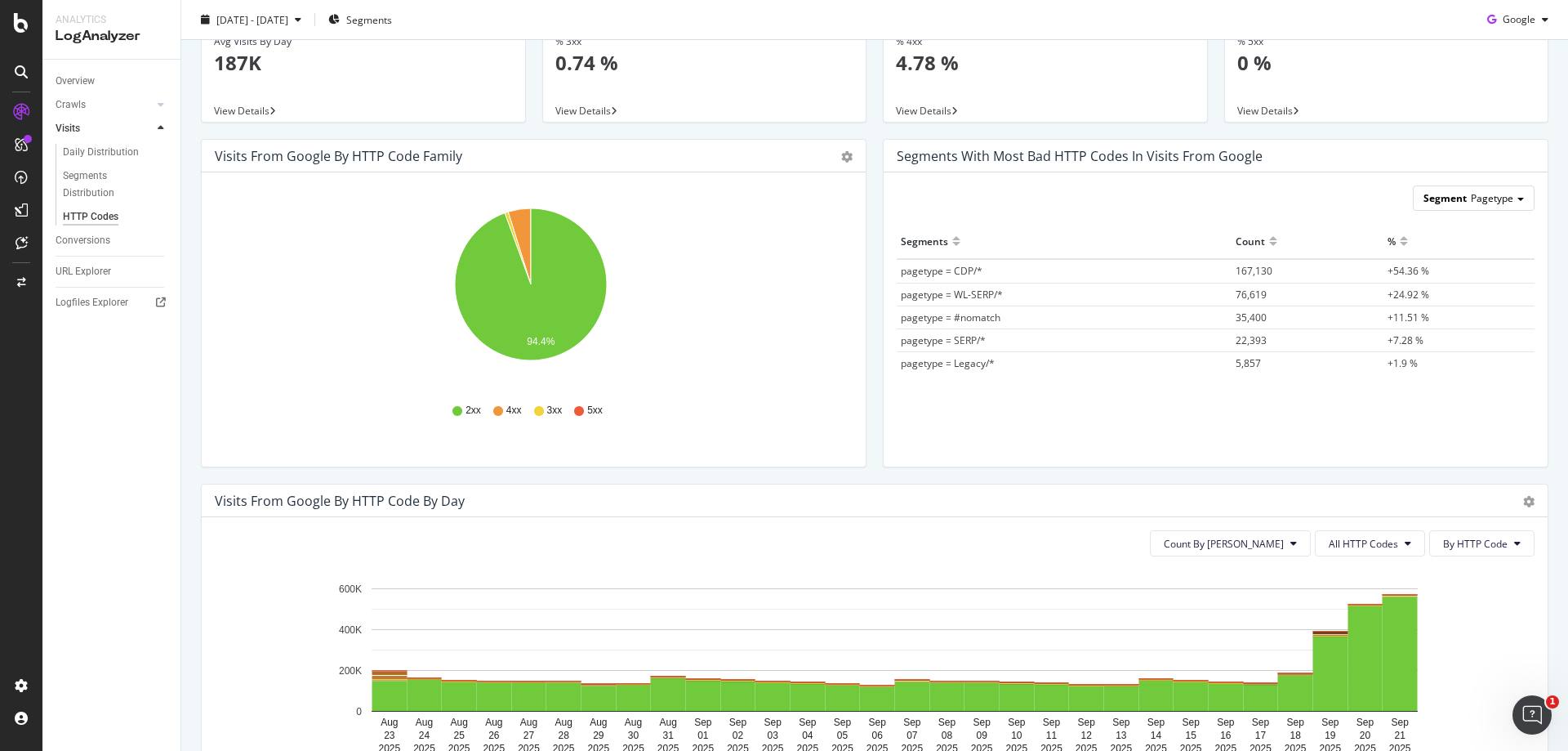
click at [1474, 191] on span "Pagetype" at bounding box center [1492, 198] width 43 height 14
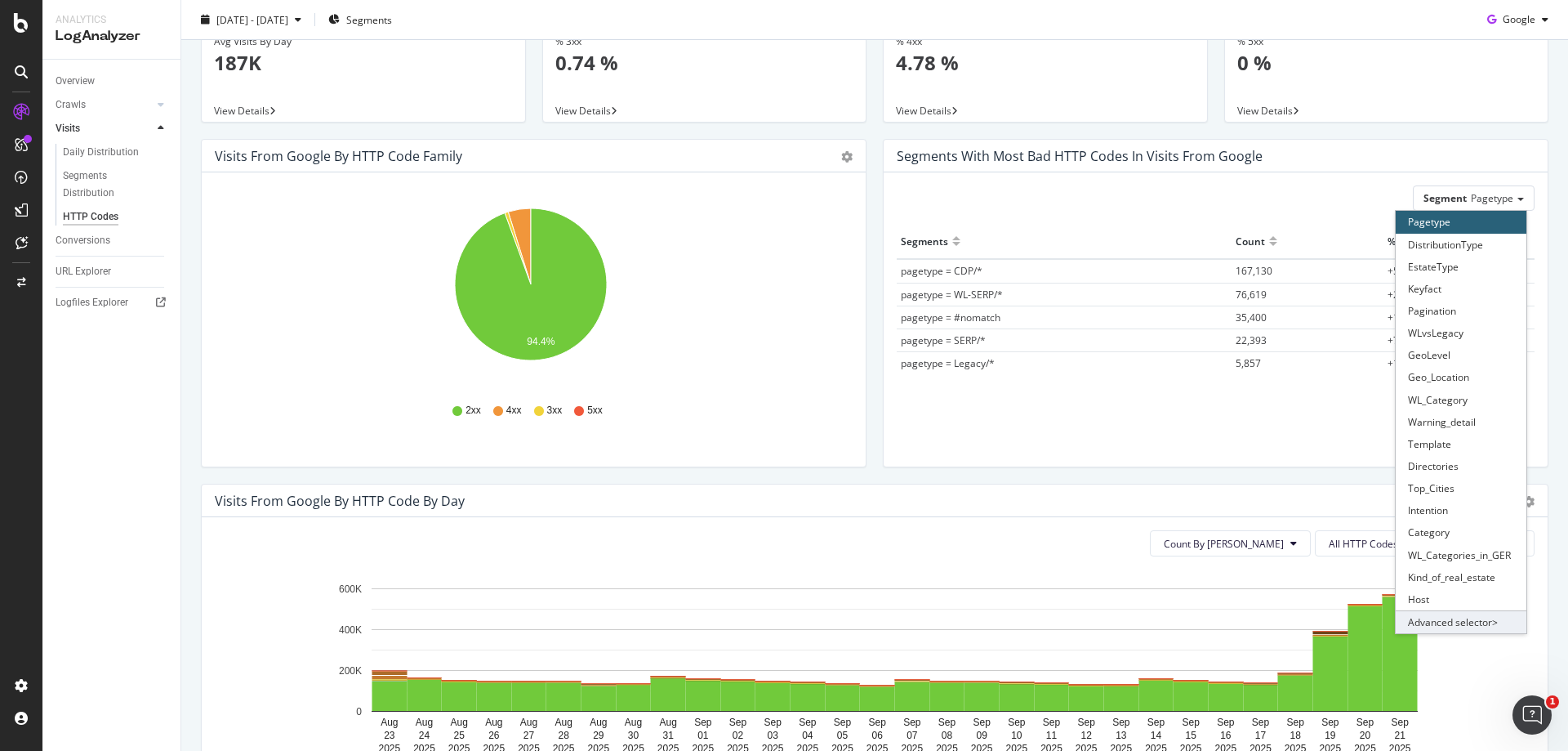
click at [1467, 618] on div "Advanced selector >" at bounding box center [1461, 621] width 131 height 23
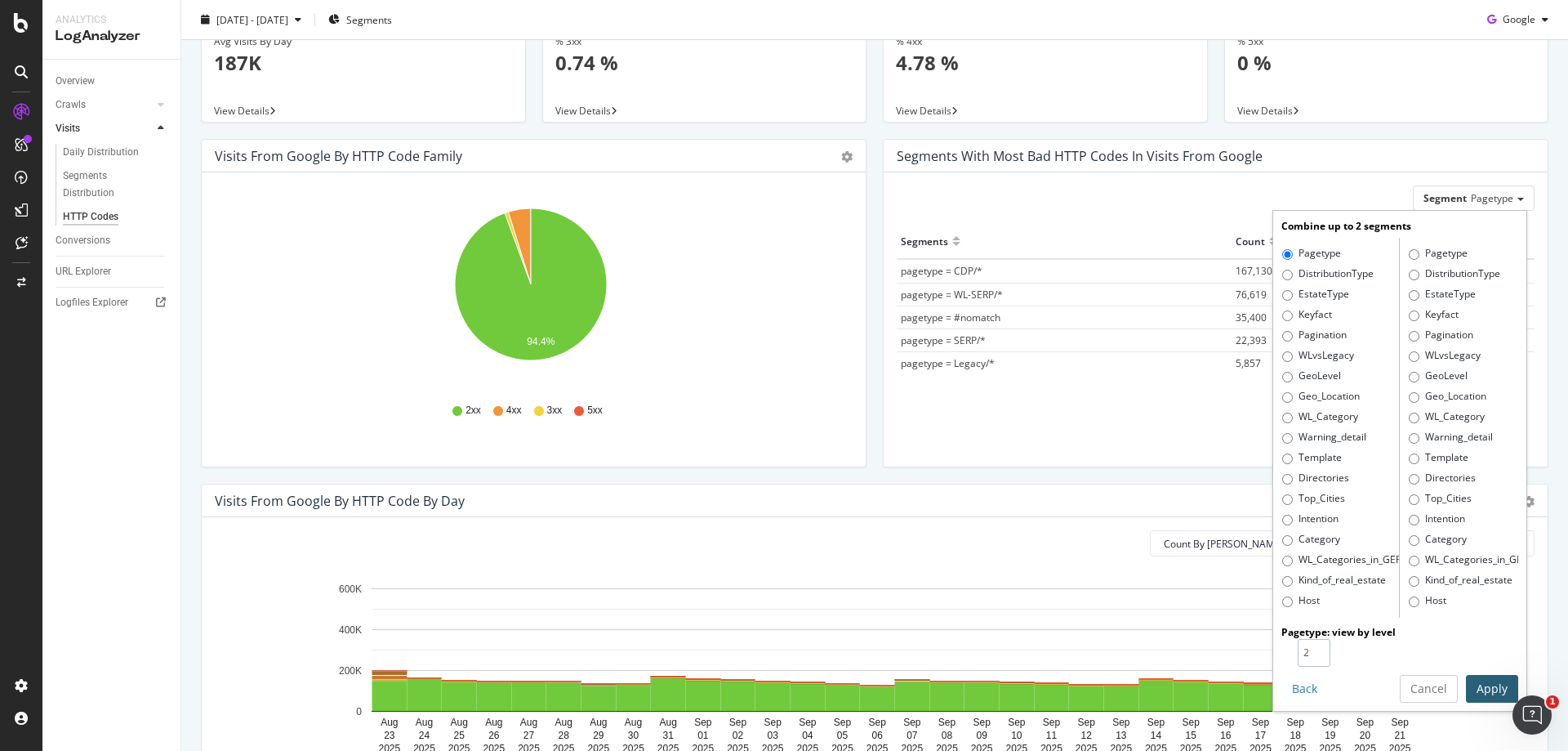
type input "2"
click at [1309, 649] on input "2" at bounding box center [1314, 652] width 33 height 28
click at [1467, 679] on button "Apply" at bounding box center [1492, 688] width 52 height 28
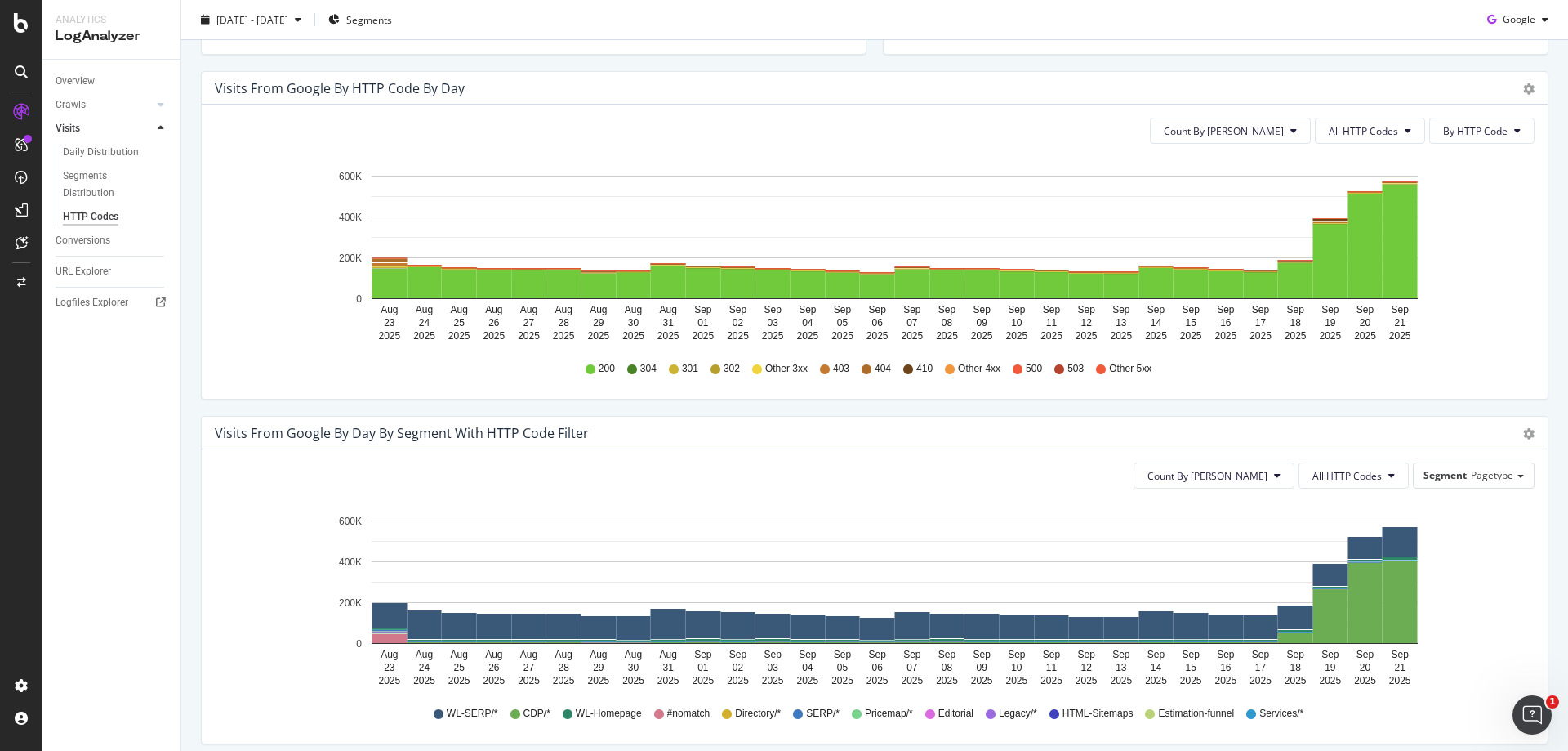
scroll to position [654, 0]
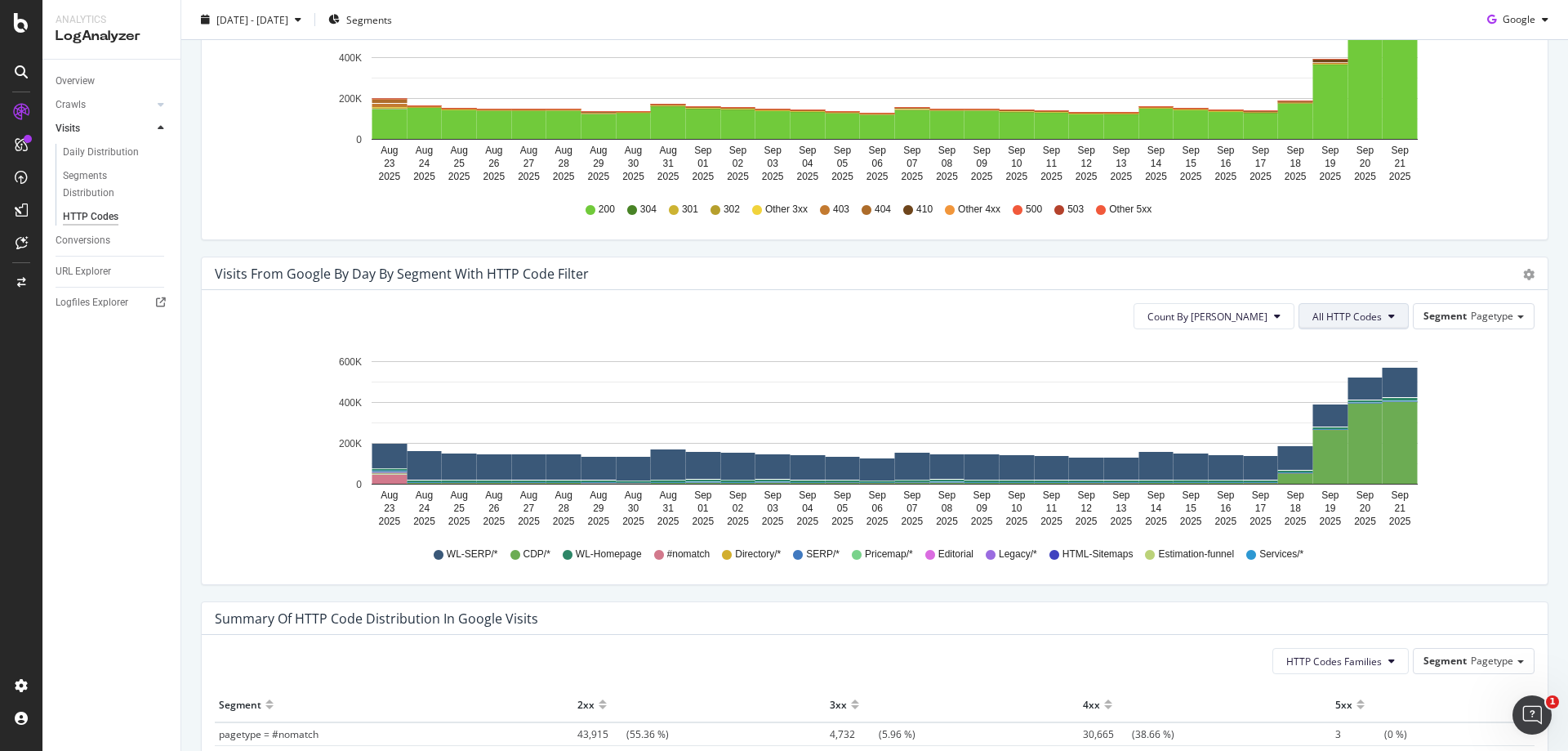
click at [1367, 320] on span "All HTTP Codes" at bounding box center [1347, 316] width 70 height 14
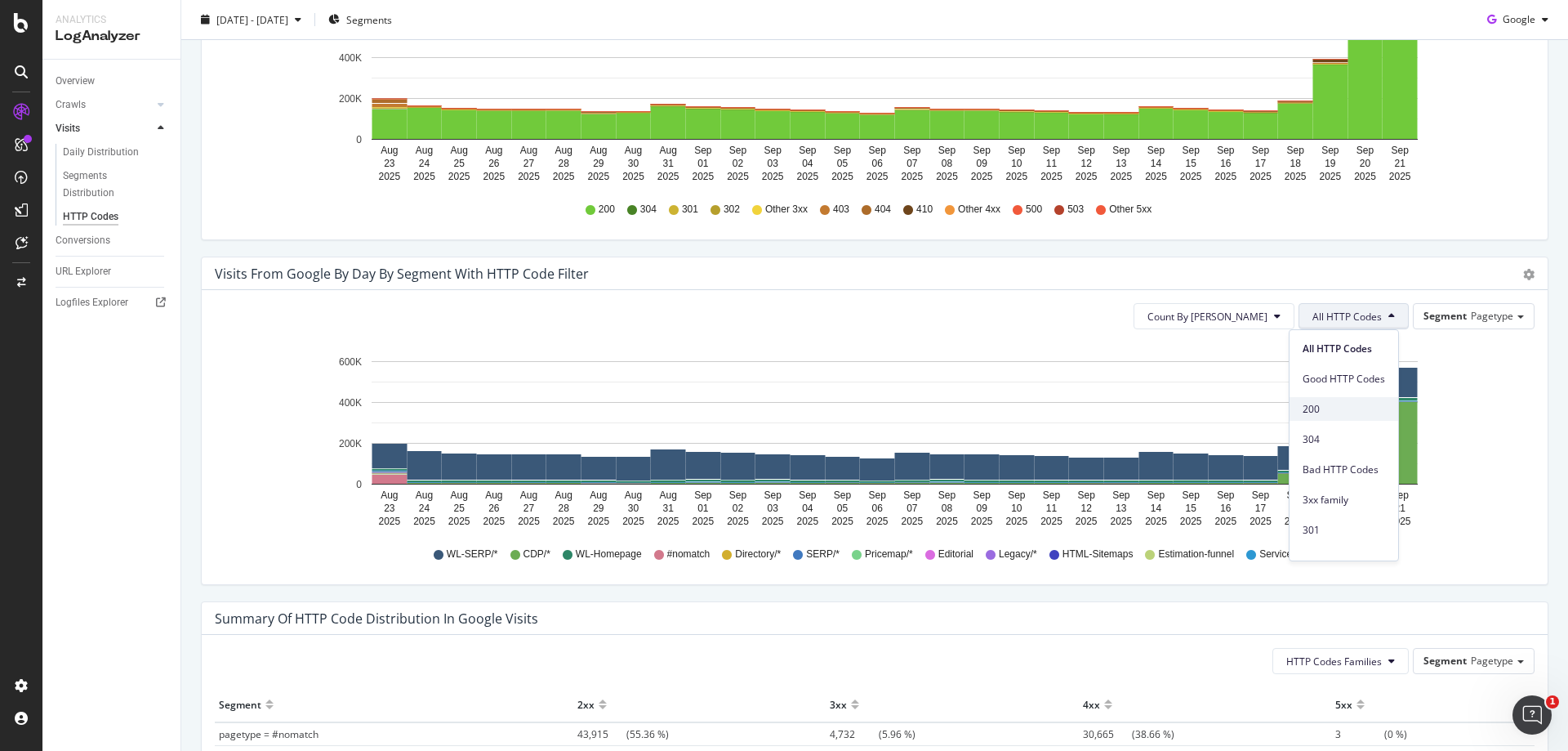
click at [1354, 412] on span "200" at bounding box center [1344, 409] width 82 height 15
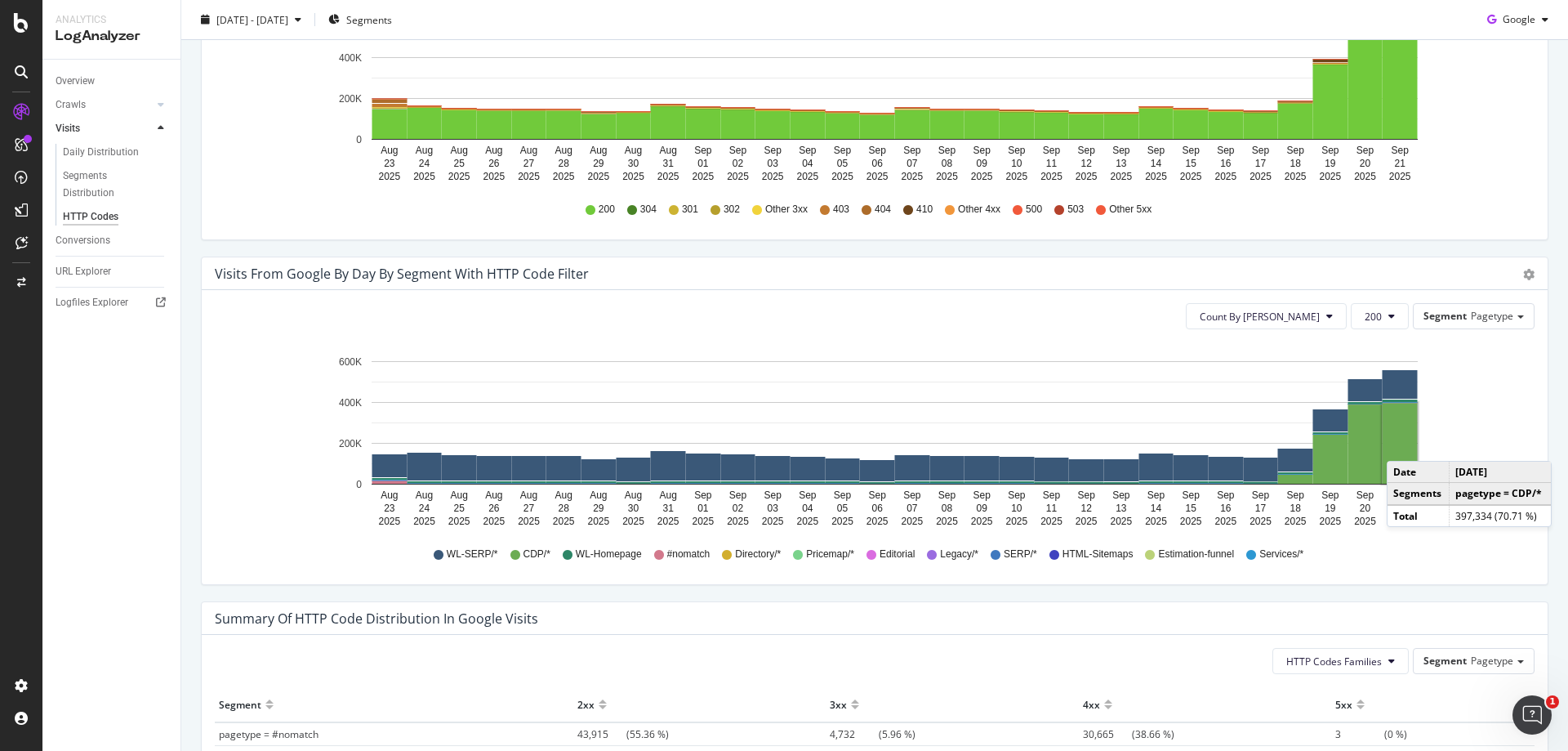
click at [1404, 445] on rect "A chart." at bounding box center [1400, 443] width 35 height 81
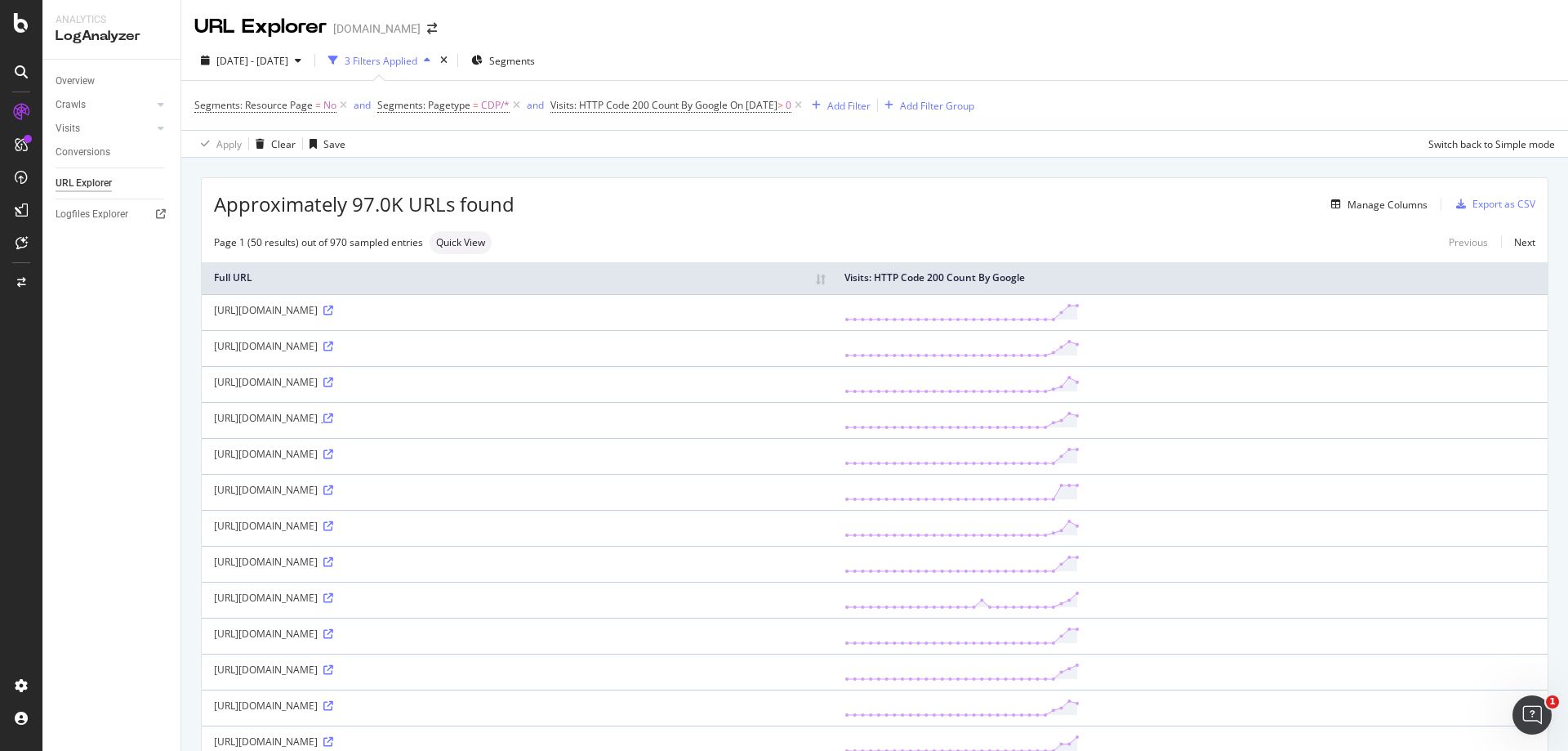
click at [333, 418] on icon at bounding box center [329, 419] width 10 height 10
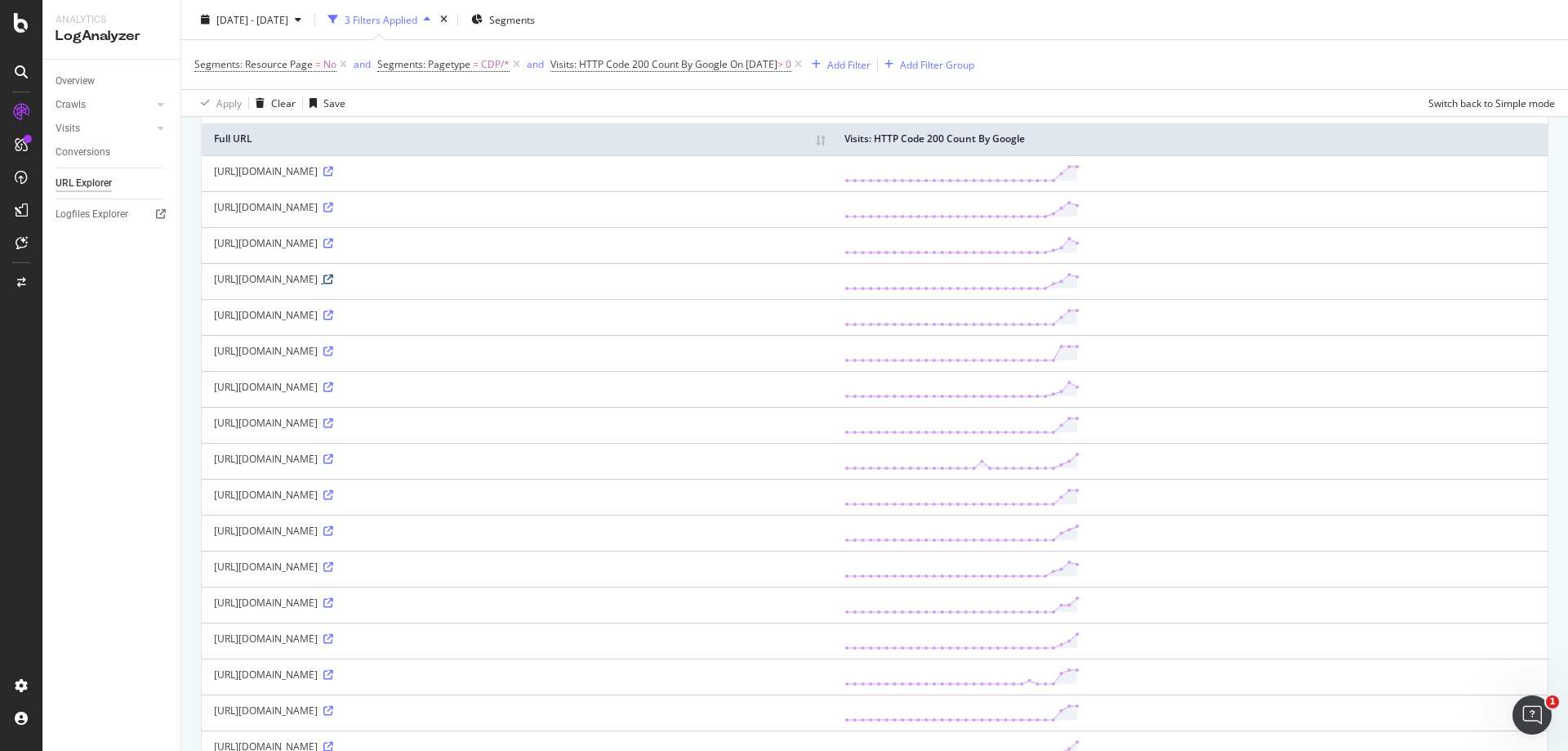
scroll to position [409, 0]
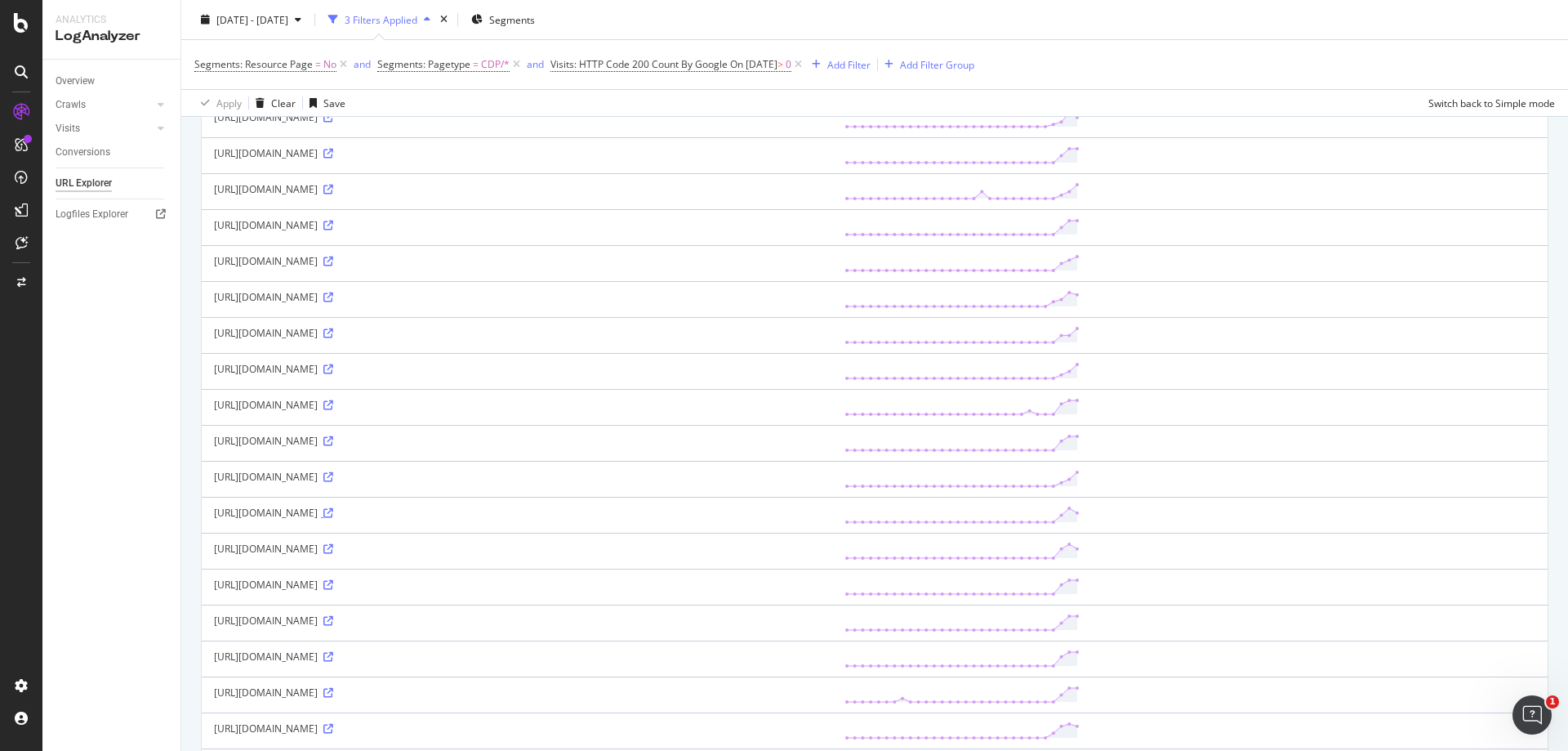
click at [333, 510] on icon at bounding box center [329, 514] width 10 height 10
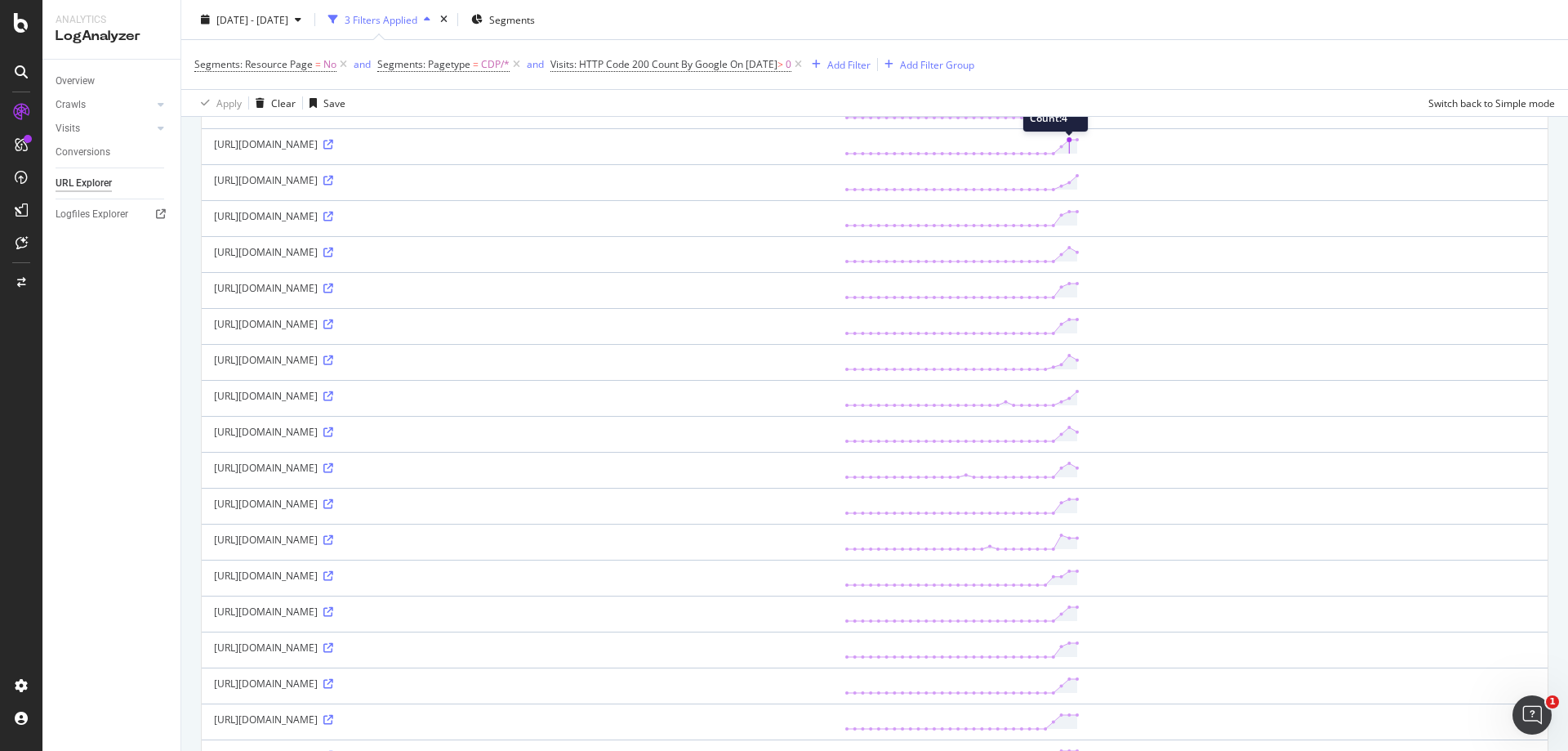
scroll to position [1144, 0]
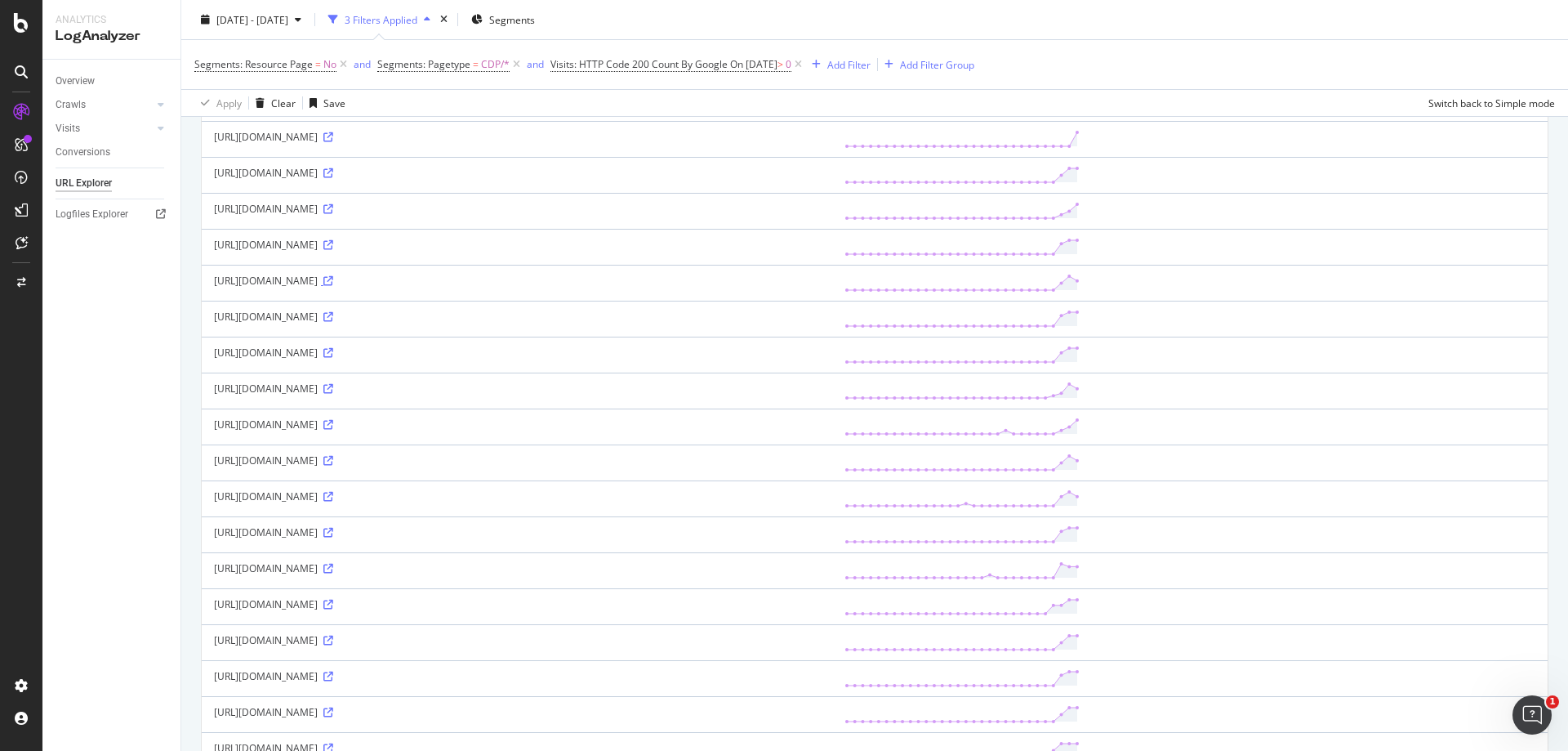
click at [333, 283] on icon at bounding box center [329, 281] width 10 height 10
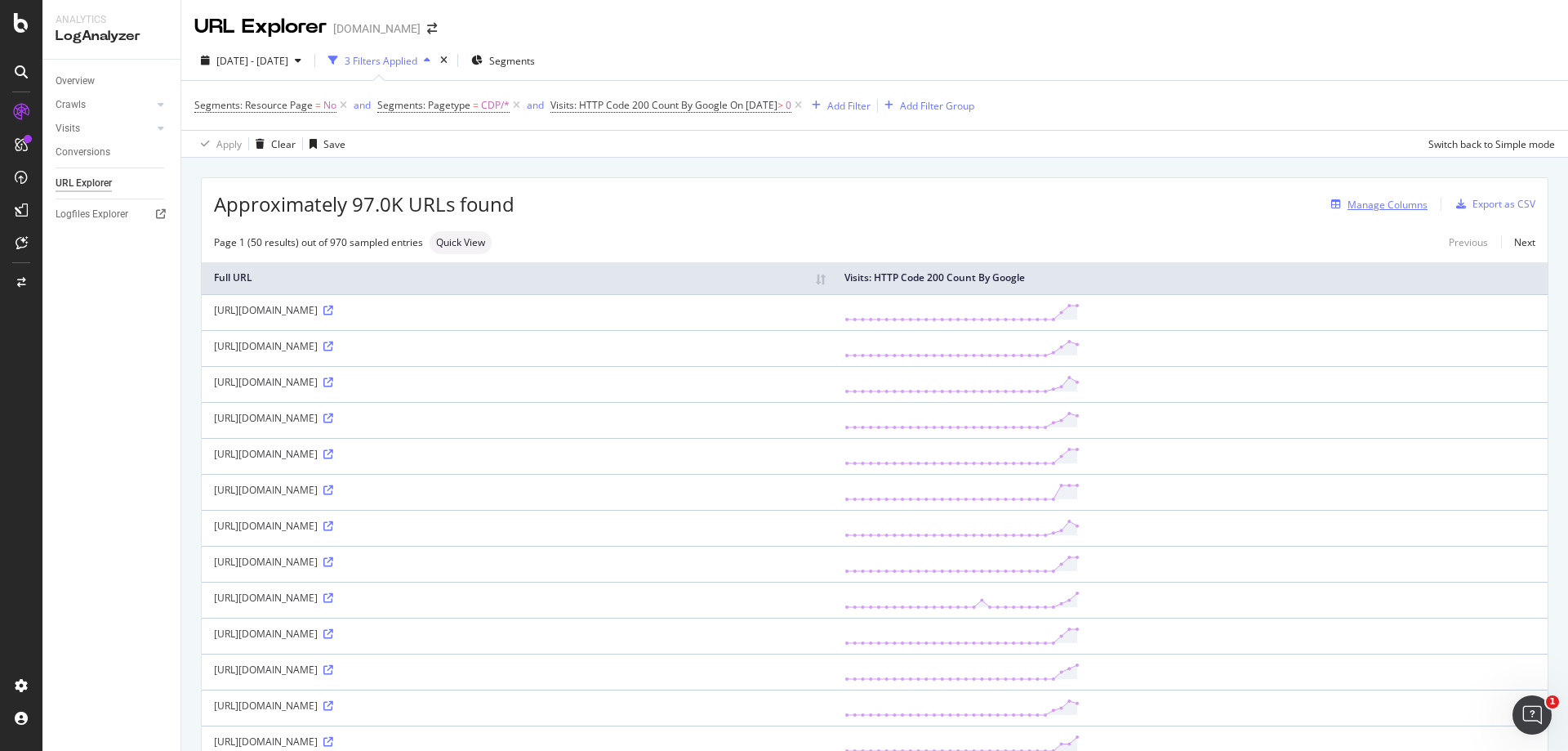
click at [1378, 198] on div "Manage Columns" at bounding box center [1387, 205] width 80 height 14
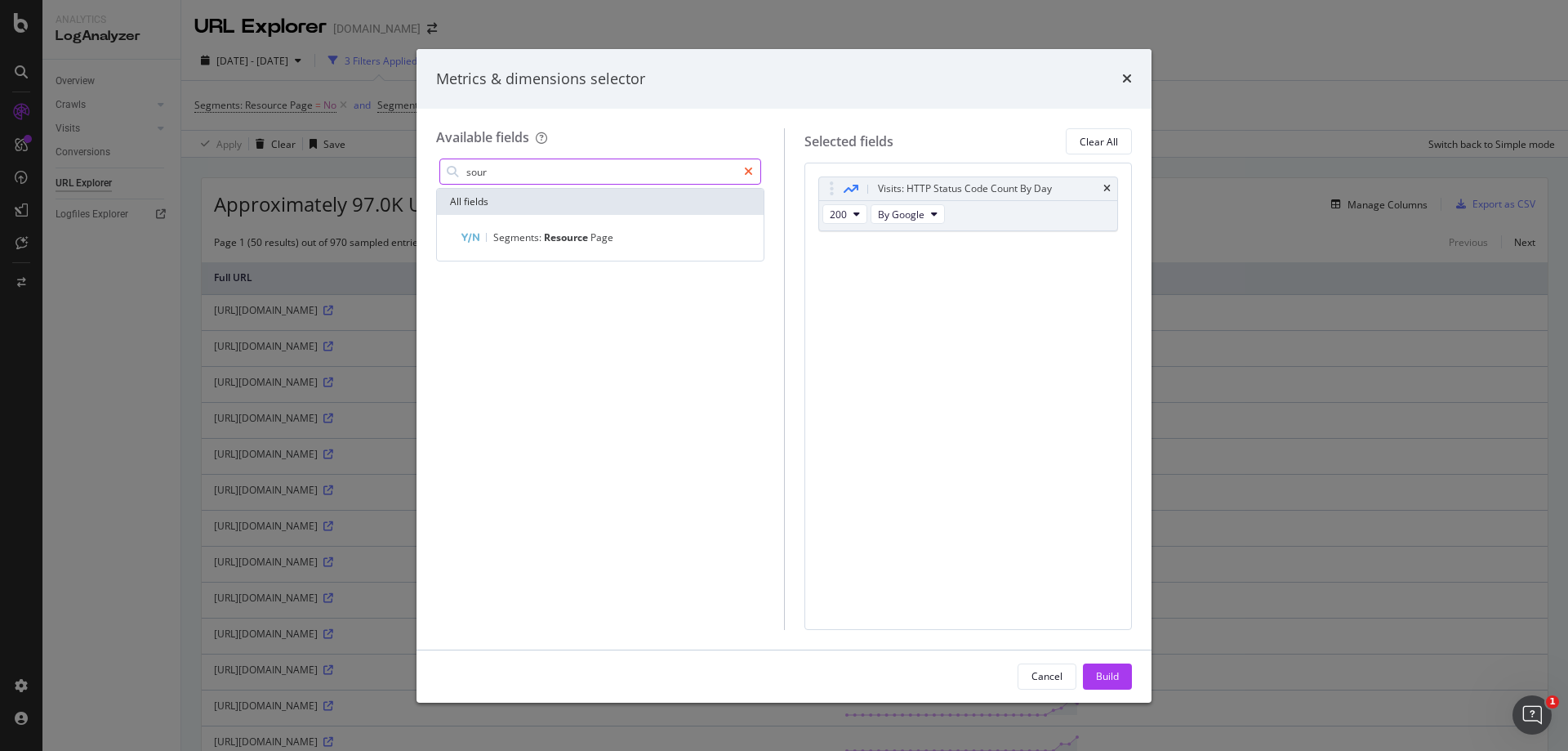
type input "sour"
click at [748, 167] on icon "modal" at bounding box center [748, 172] width 9 height 12
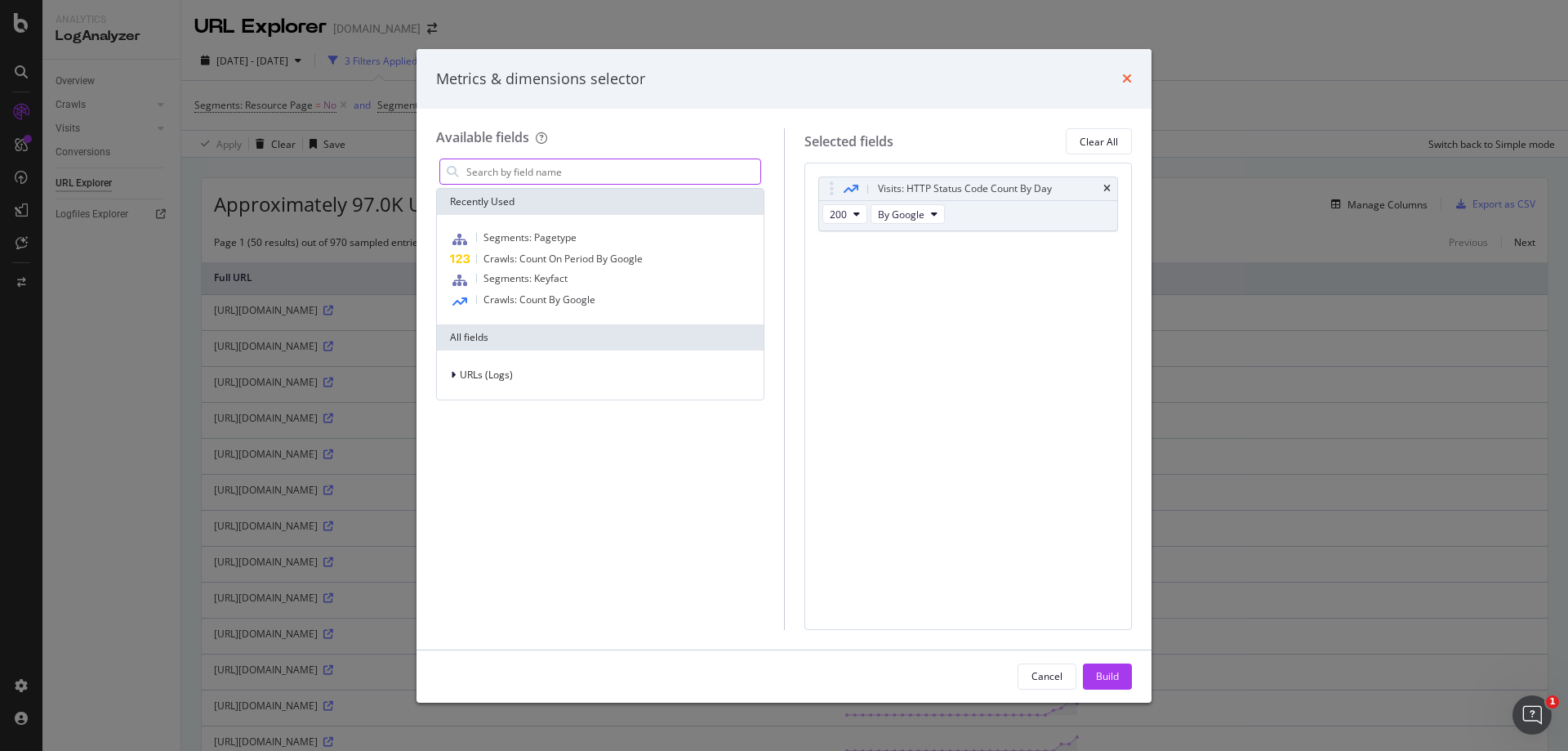
click at [1127, 82] on icon "times" at bounding box center [1128, 79] width 10 height 13
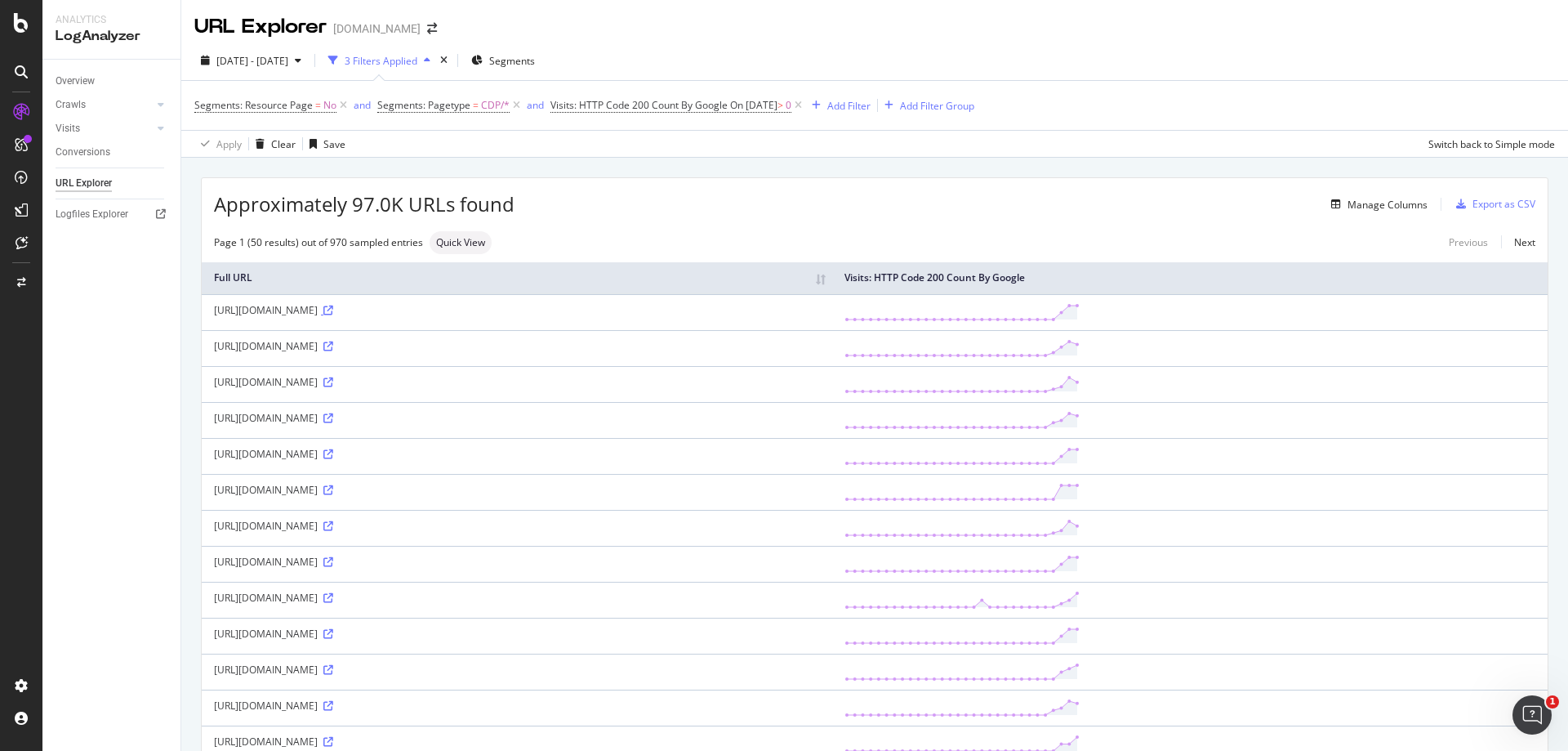
click at [333, 312] on icon at bounding box center [329, 310] width 10 height 10
